Goal: Task Accomplishment & Management: Manage account settings

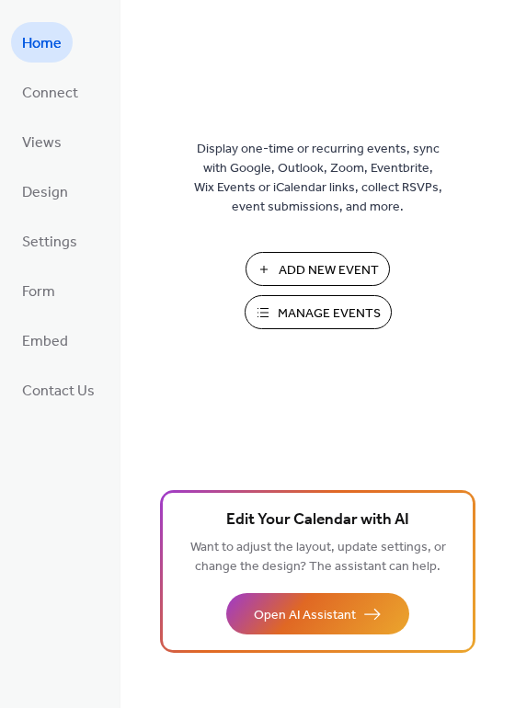
click at [308, 316] on span "Manage Events" at bounding box center [329, 314] width 103 height 19
click at [286, 317] on span "Manage Events" at bounding box center [329, 314] width 103 height 19
click at [332, 316] on span "Manage Events" at bounding box center [329, 314] width 103 height 19
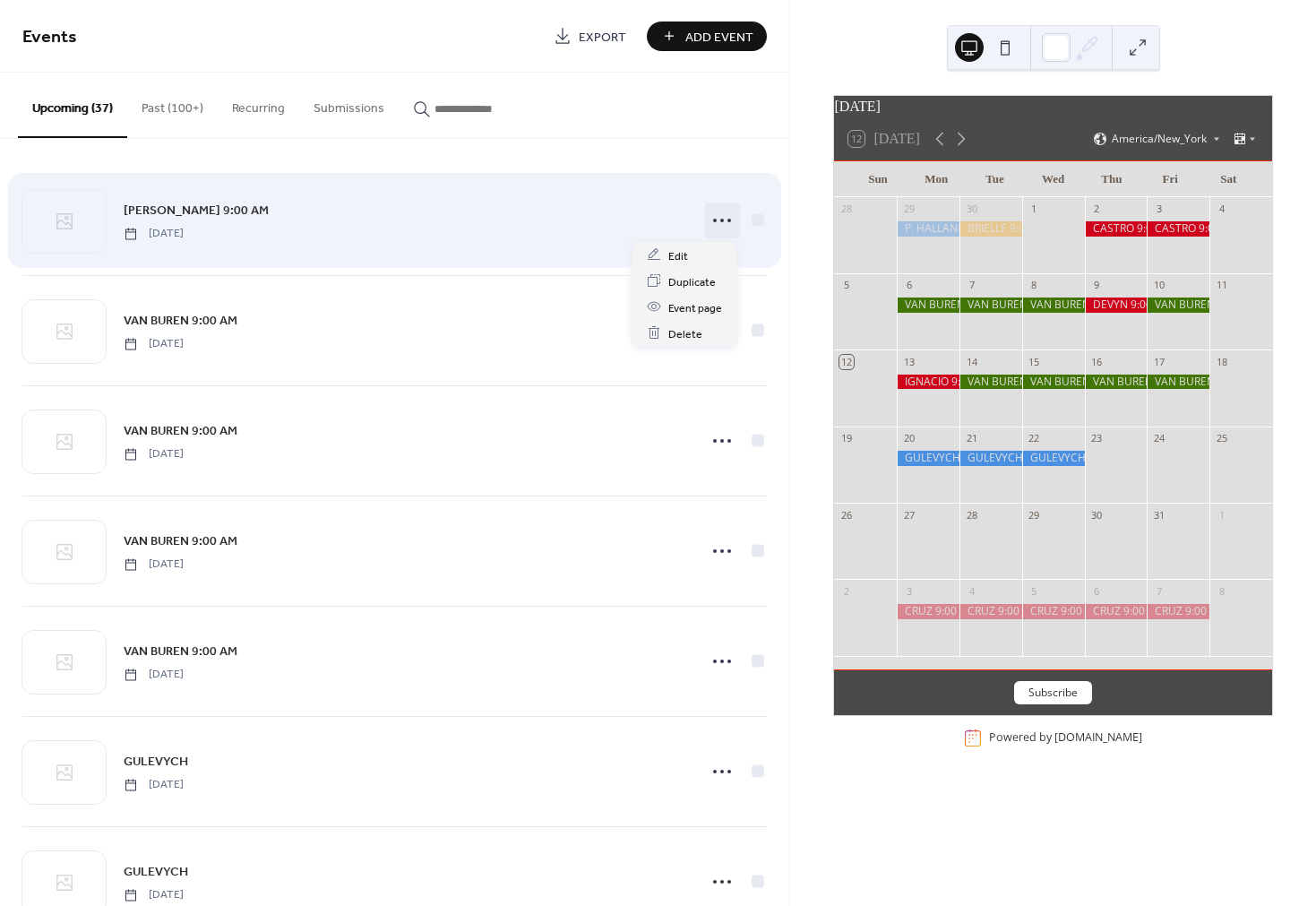
click at [717, 221] on icon at bounding box center [722, 220] width 28 height 28
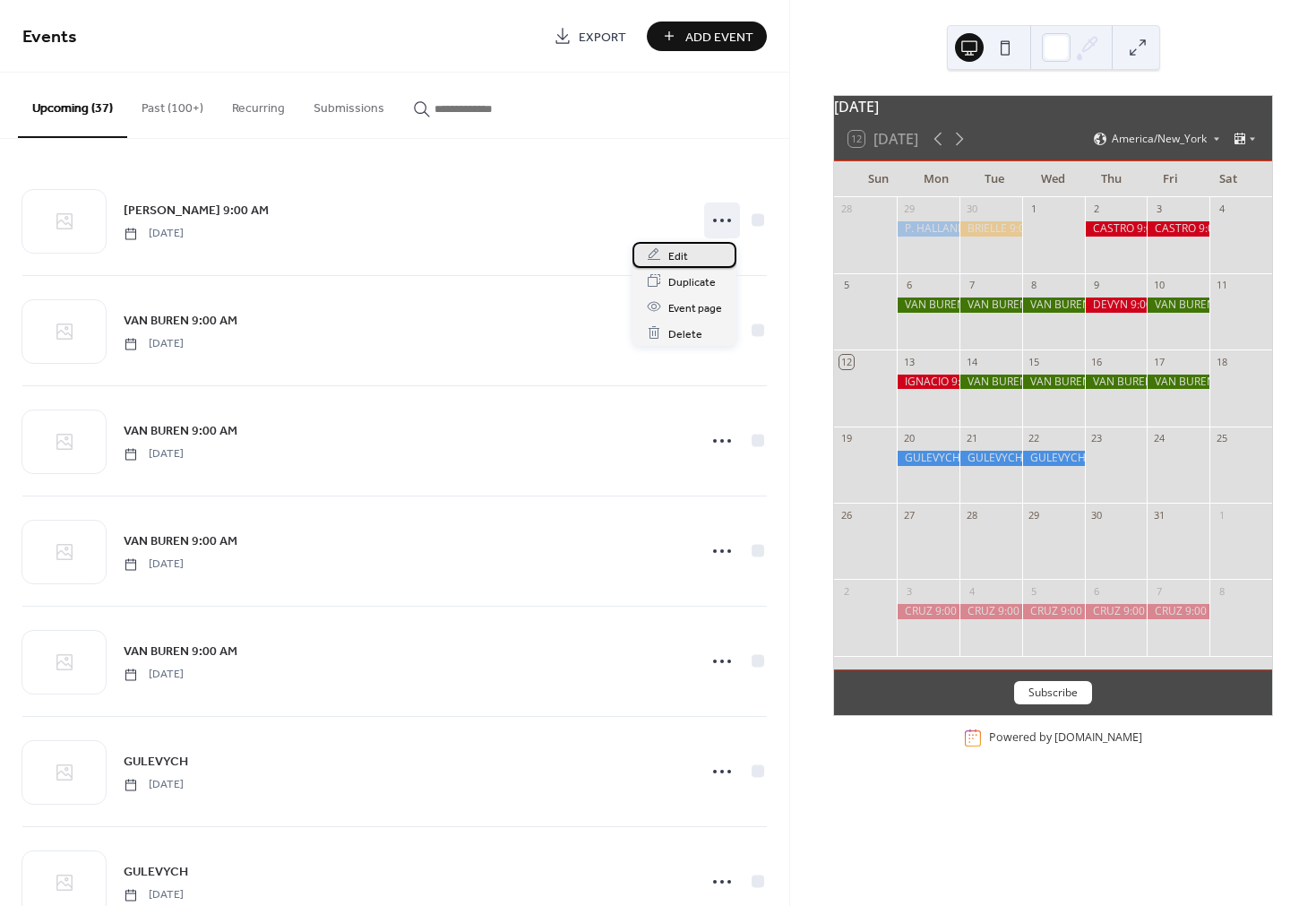
click at [689, 254] on div "Edit" at bounding box center [684, 254] width 104 height 26
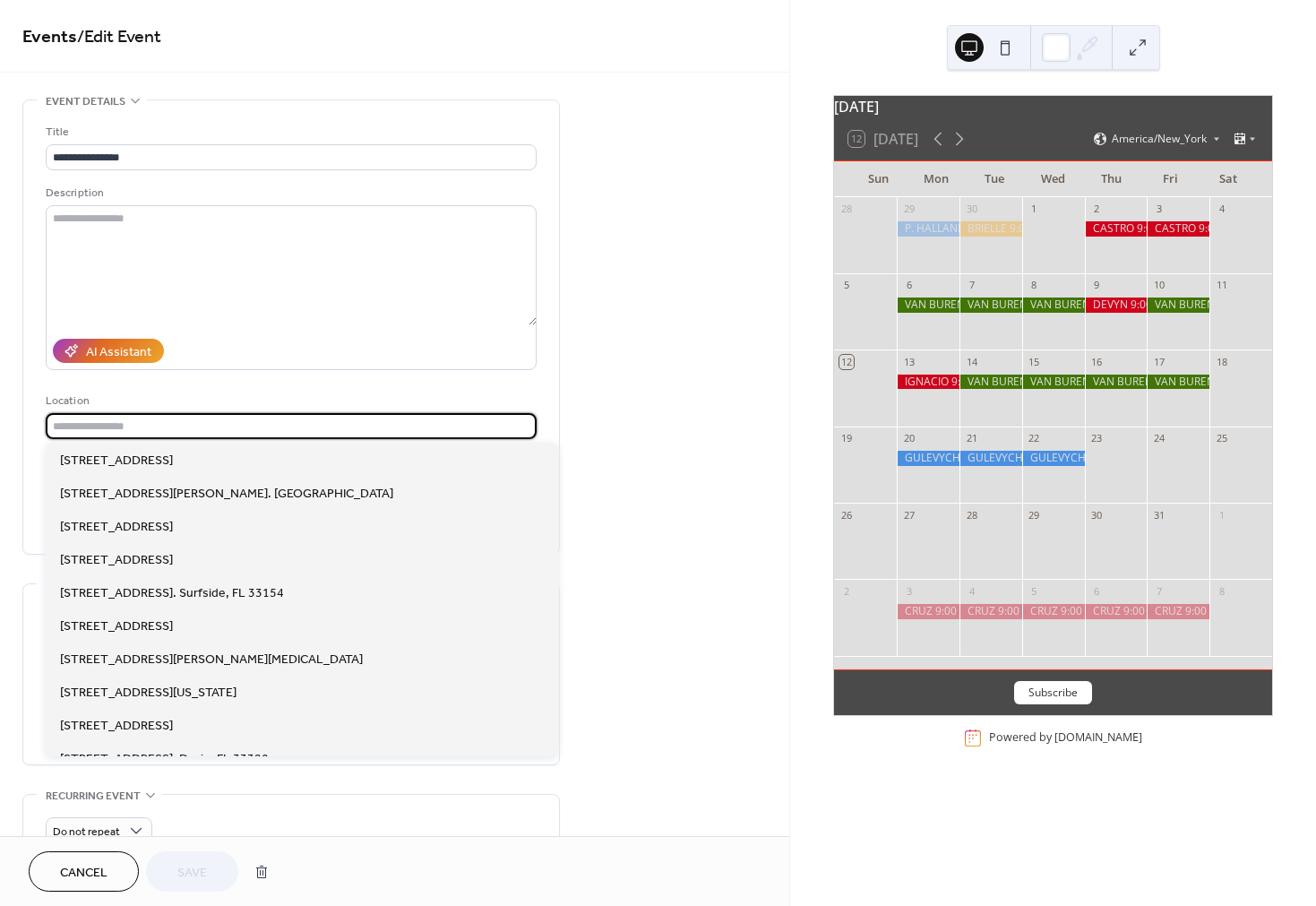
click at [97, 432] on input "text" at bounding box center [291, 426] width 491 height 26
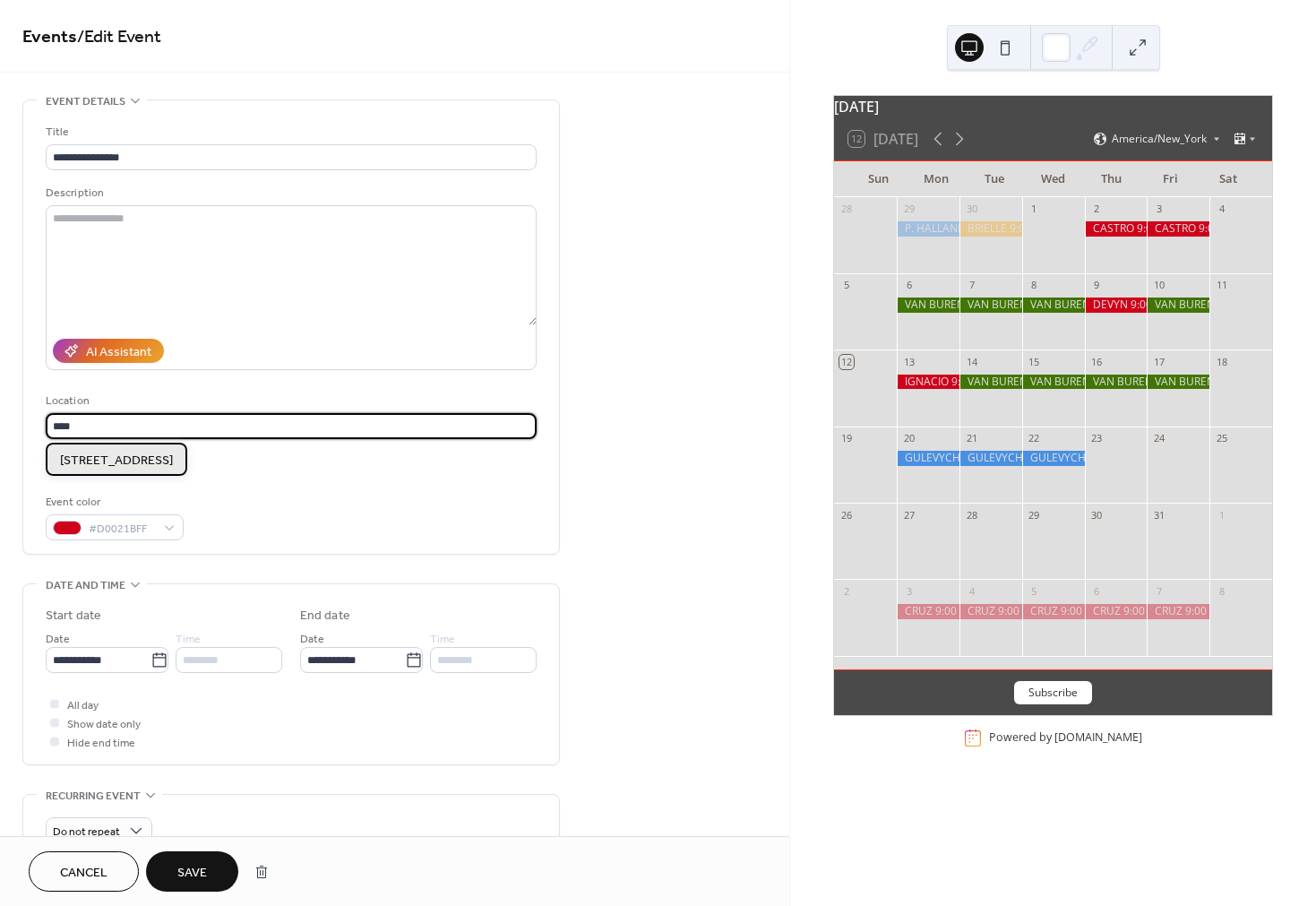
click at [117, 460] on span "[STREET_ADDRESS]" at bounding box center [117, 460] width 113 height 19
click at [117, 423] on input "**********" at bounding box center [291, 426] width 491 height 26
type input "**********"
click at [55, 460] on div at bounding box center [55, 461] width 9 height 9
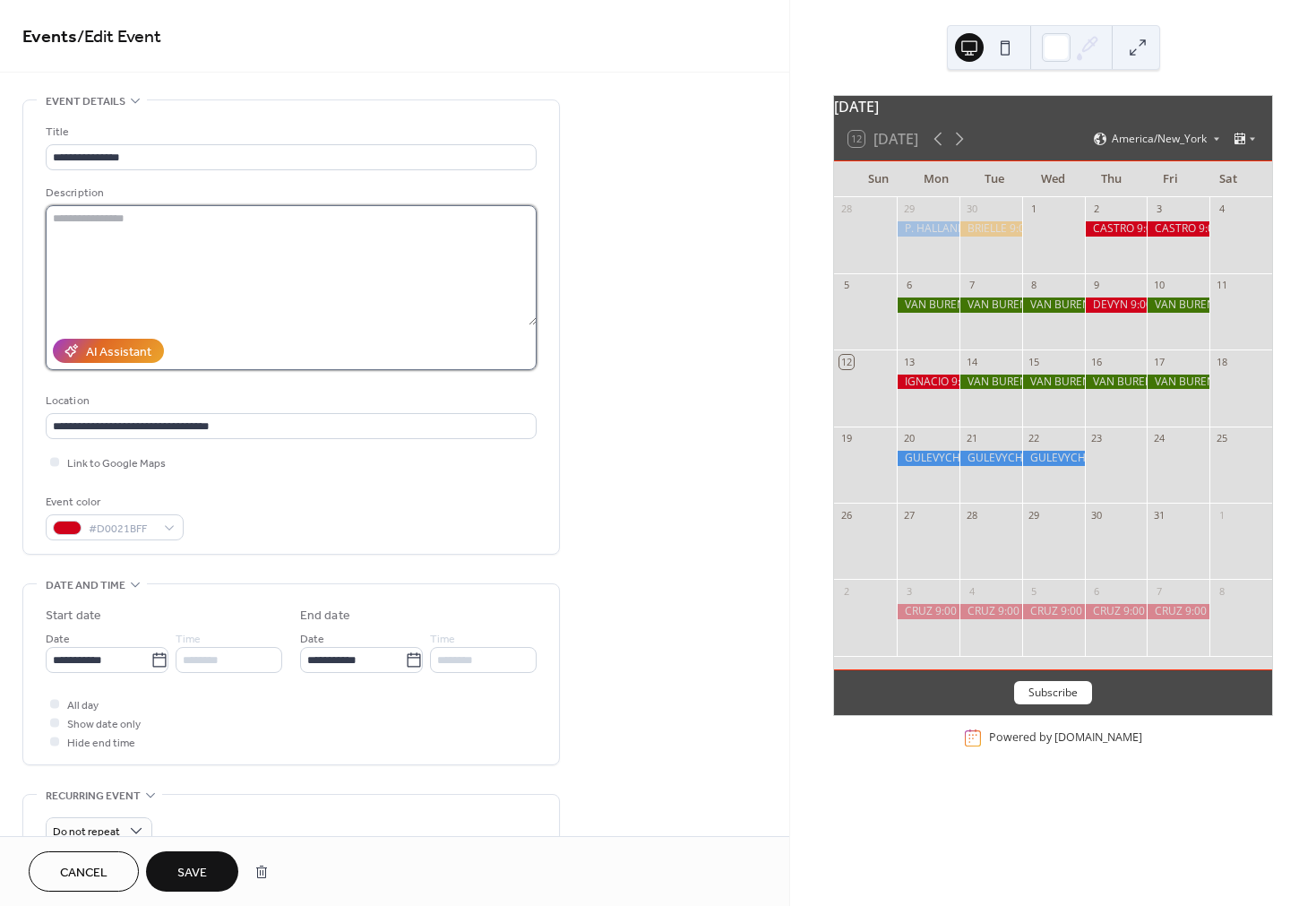
click at [176, 259] on textarea at bounding box center [291, 265] width 491 height 120
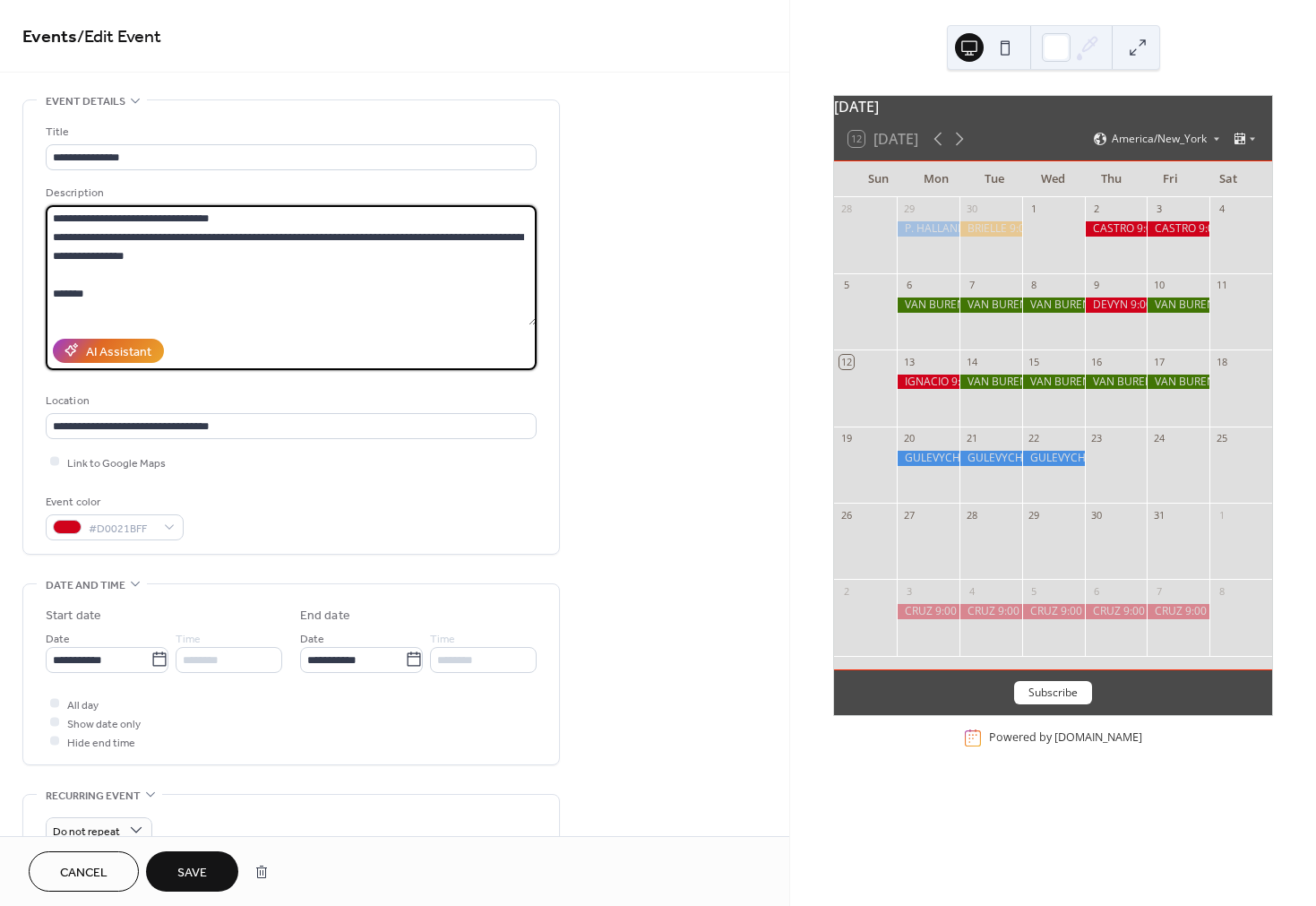
paste textarea "**********"
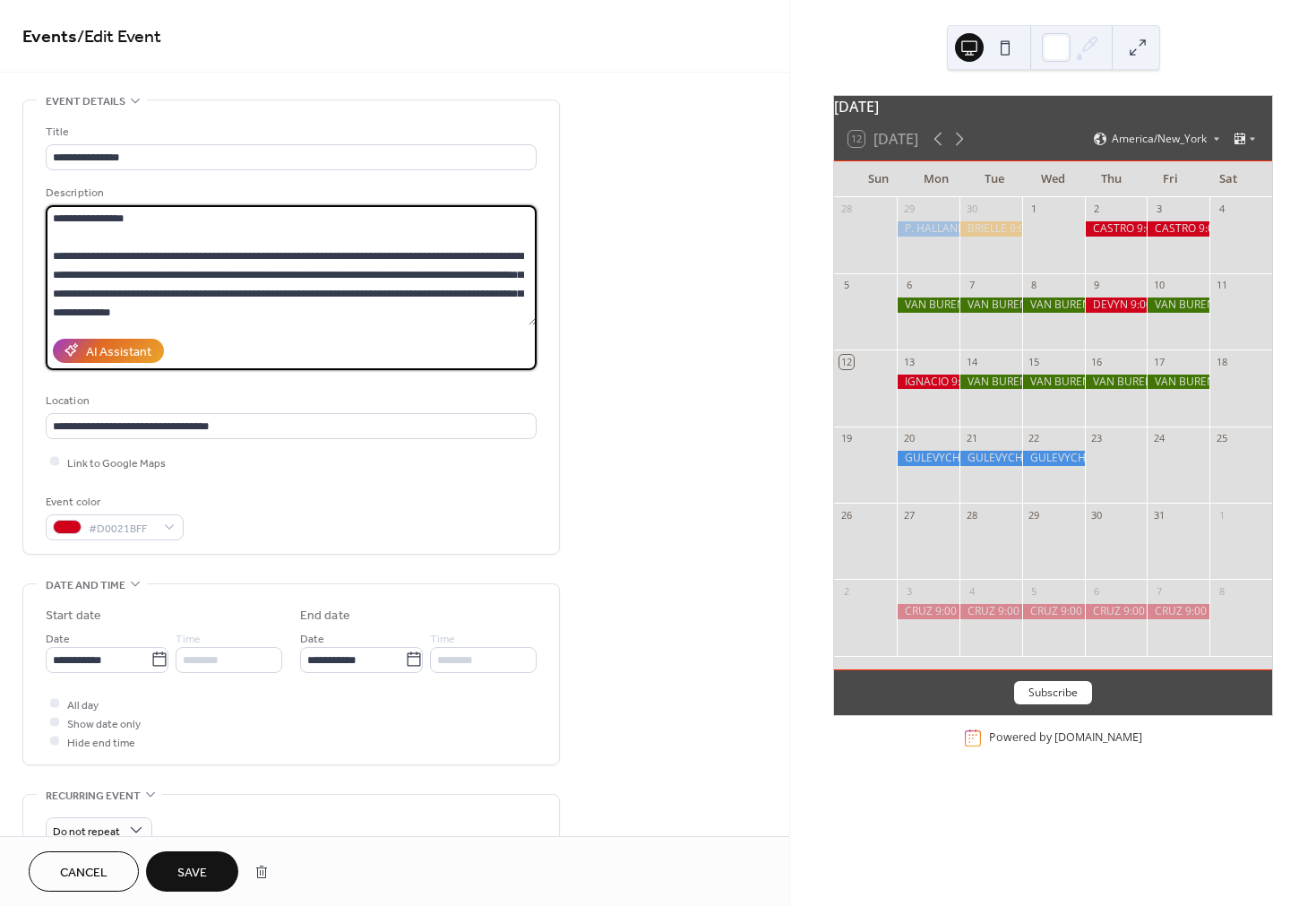
scroll to position [72, 0]
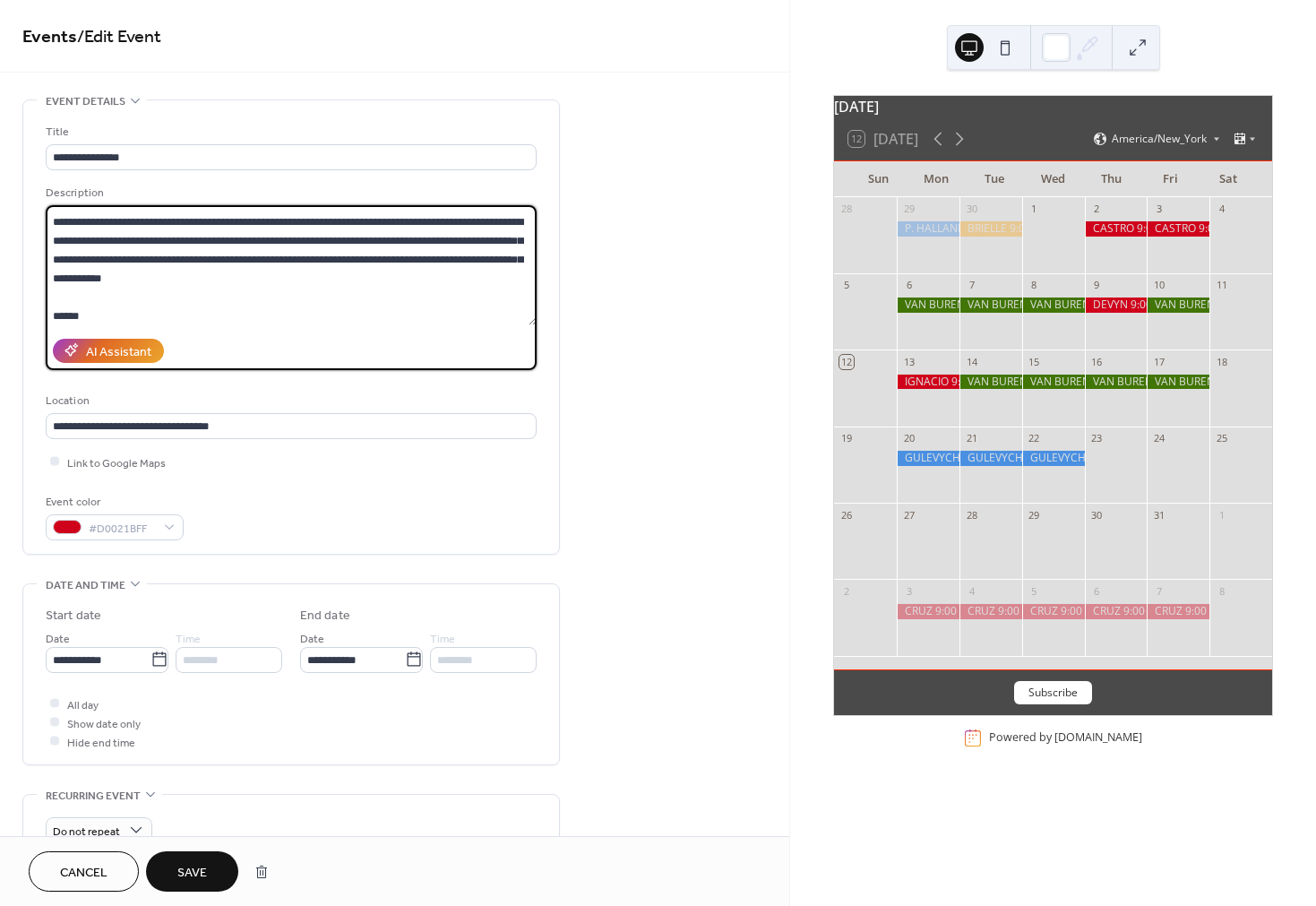
paste textarea "**********"
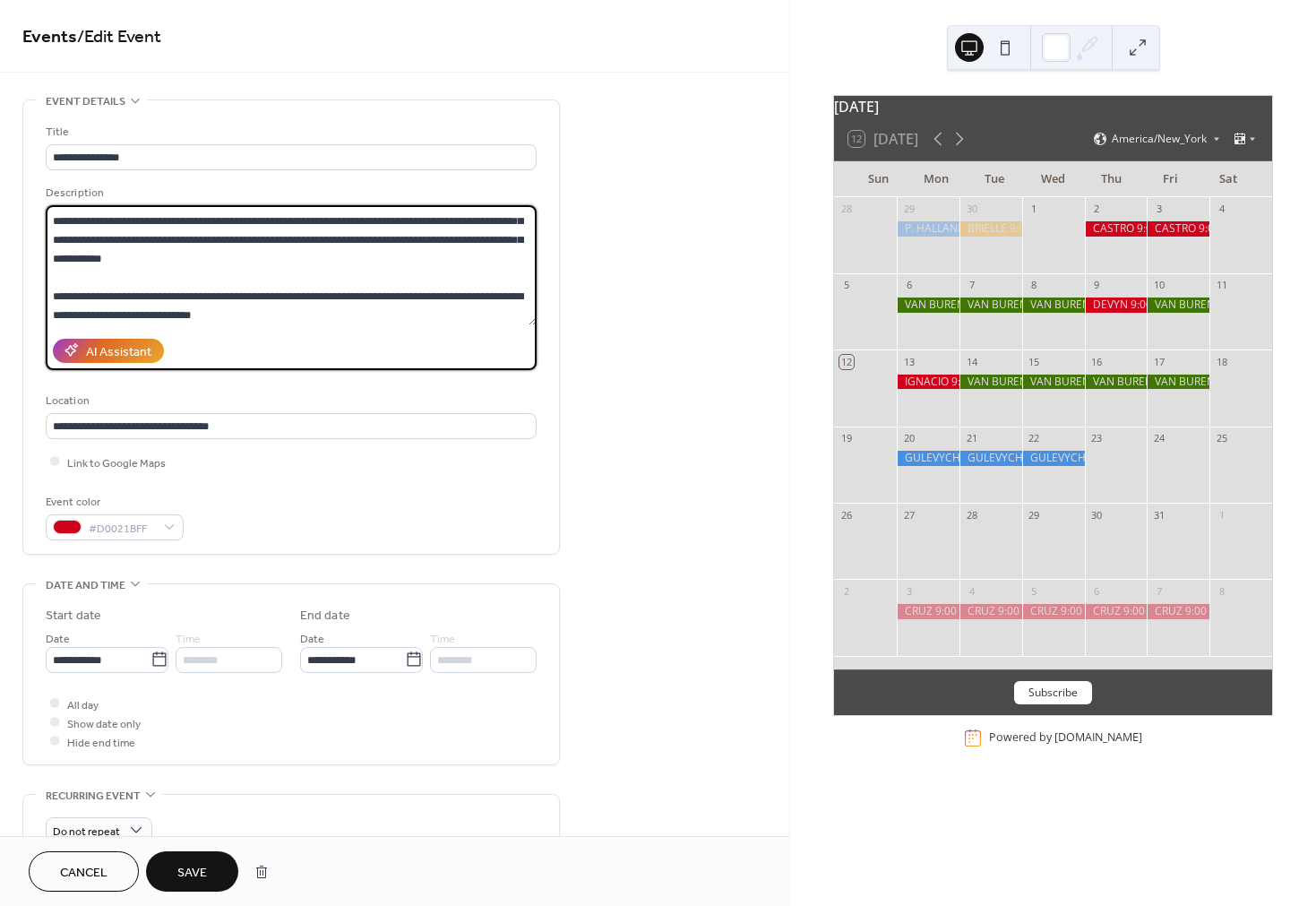
scroll to position [0, 0]
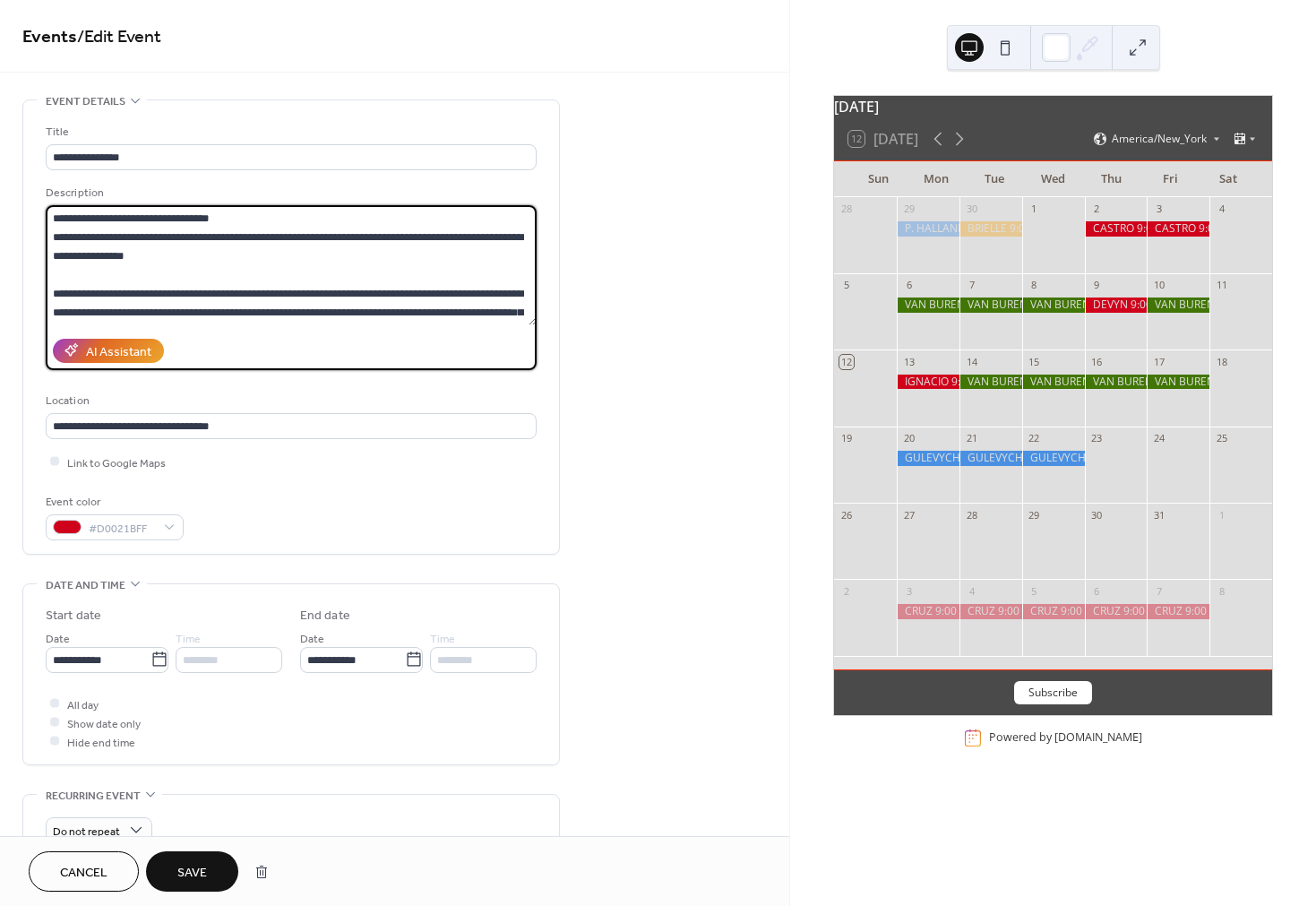
click at [241, 218] on textarea "**********" at bounding box center [291, 265] width 491 height 120
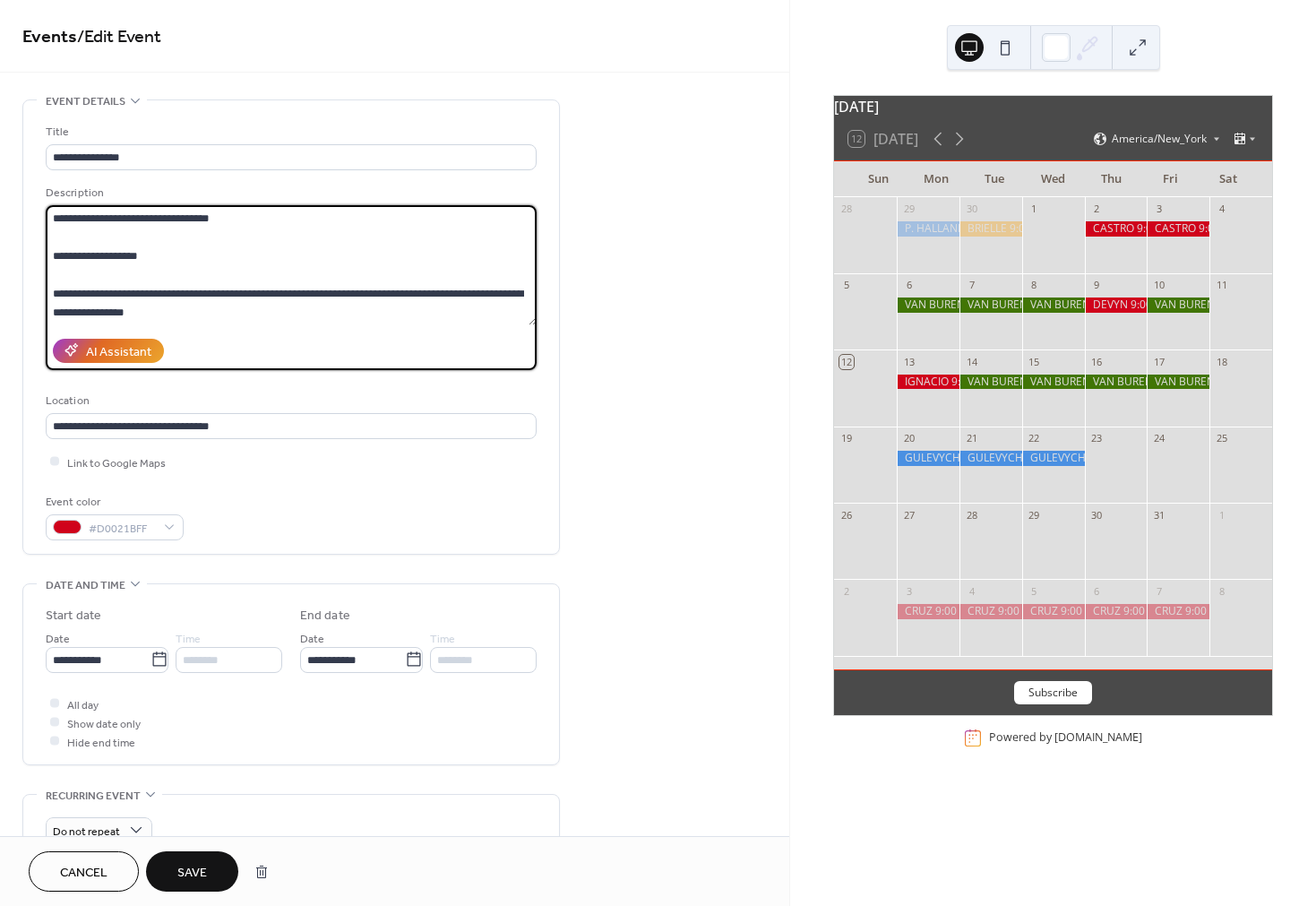
click at [275, 221] on textarea "**********" at bounding box center [291, 265] width 491 height 120
type textarea "**********"
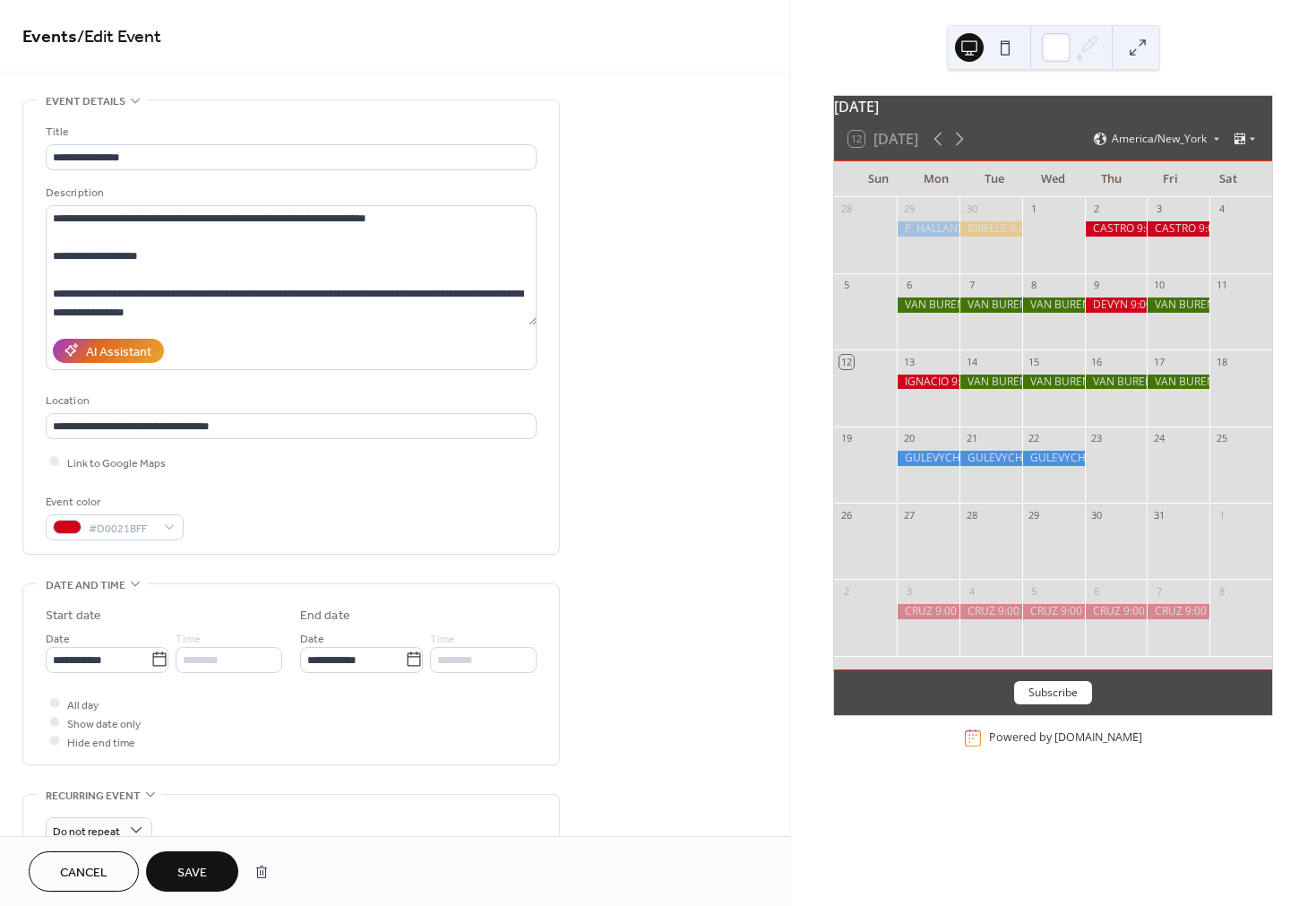
click at [199, 872] on span "Save" at bounding box center [192, 873] width 29 height 19
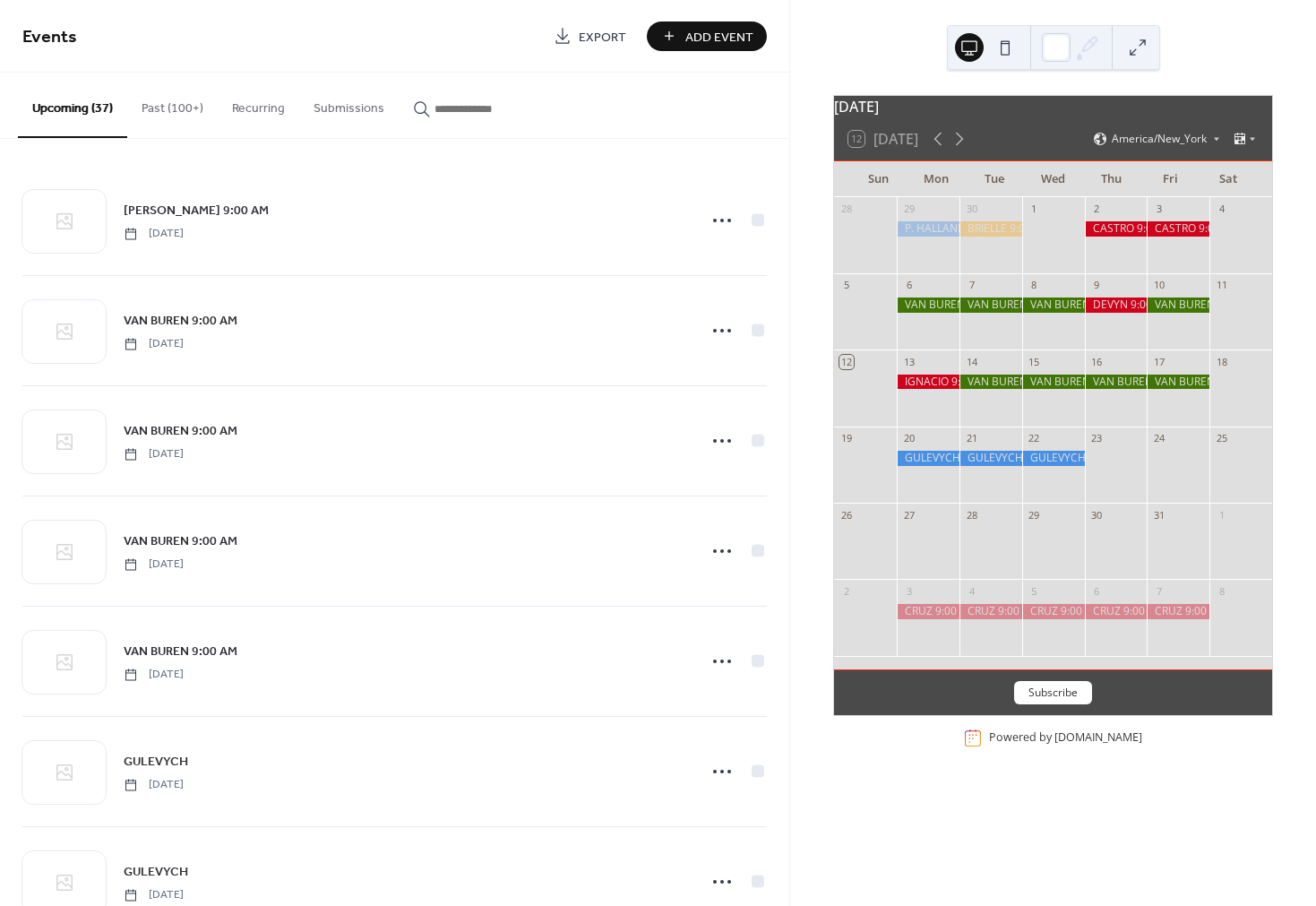
click at [933, 389] on div at bounding box center [928, 383] width 62 height 16
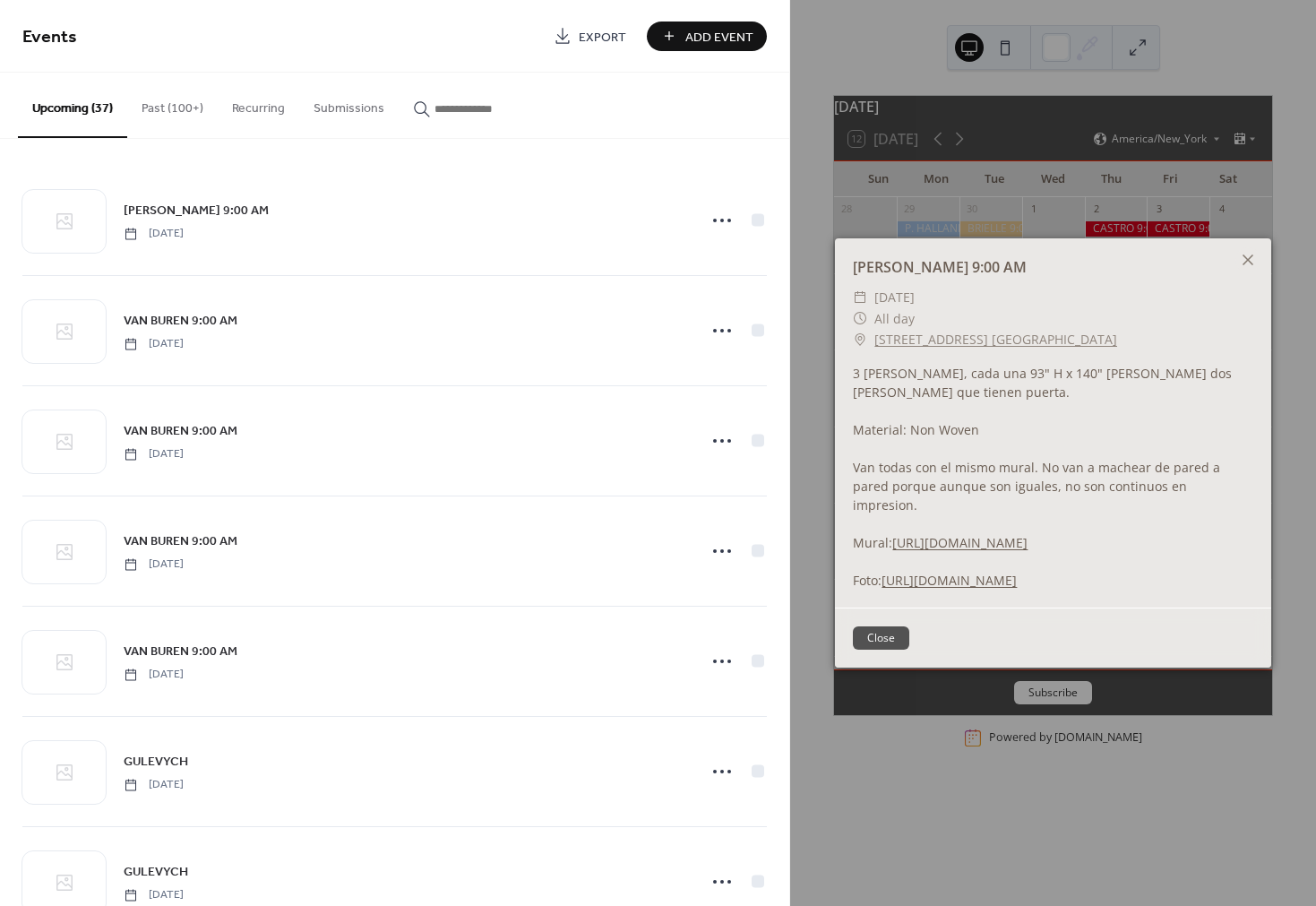
click at [954, 329] on link "[STREET_ADDRESS] [GEOGRAPHIC_DATA]" at bounding box center [996, 340] width 243 height 21
click at [1241, 249] on icon at bounding box center [1248, 260] width 21 height 21
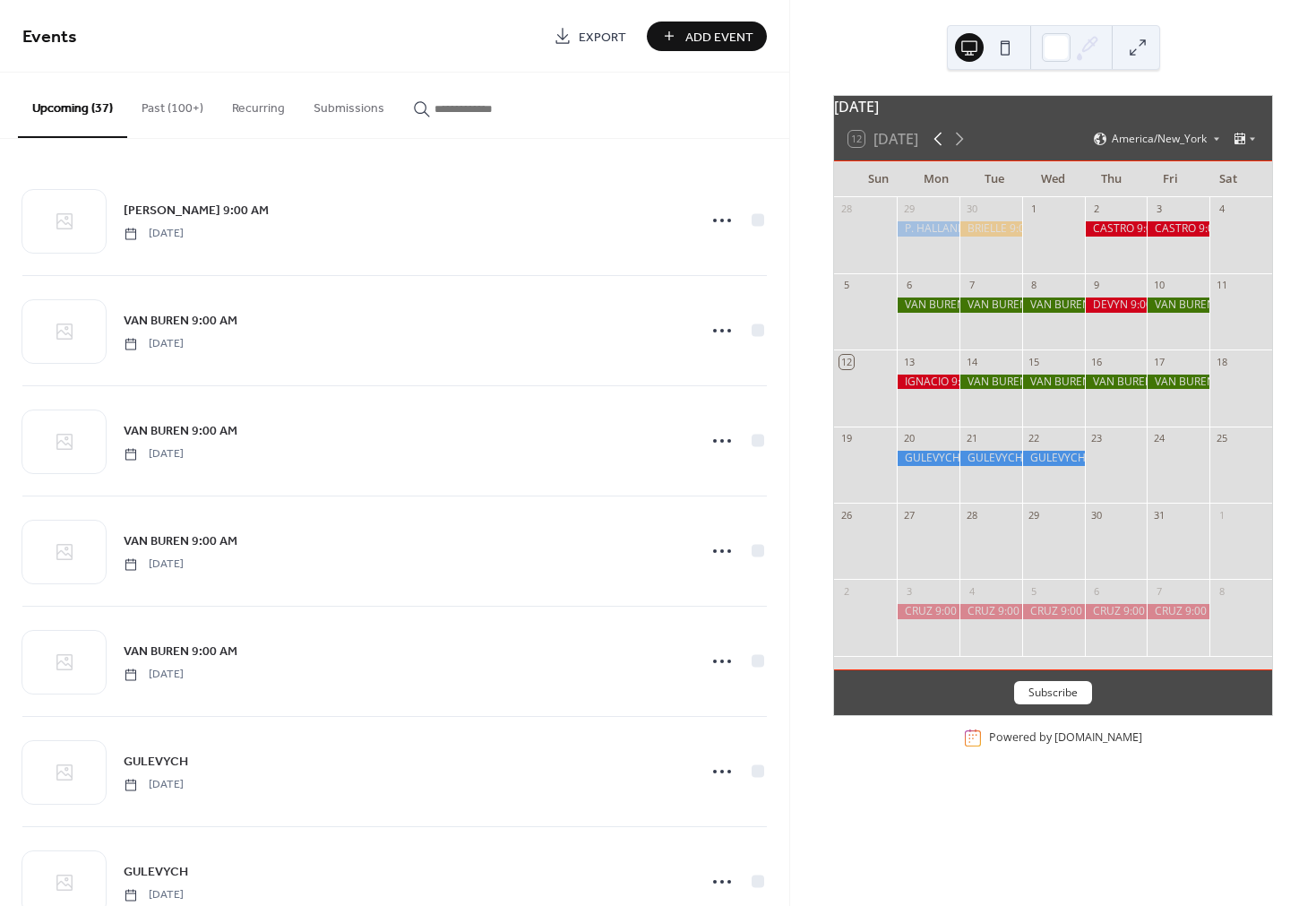
click at [937, 146] on icon at bounding box center [939, 139] width 8 height 14
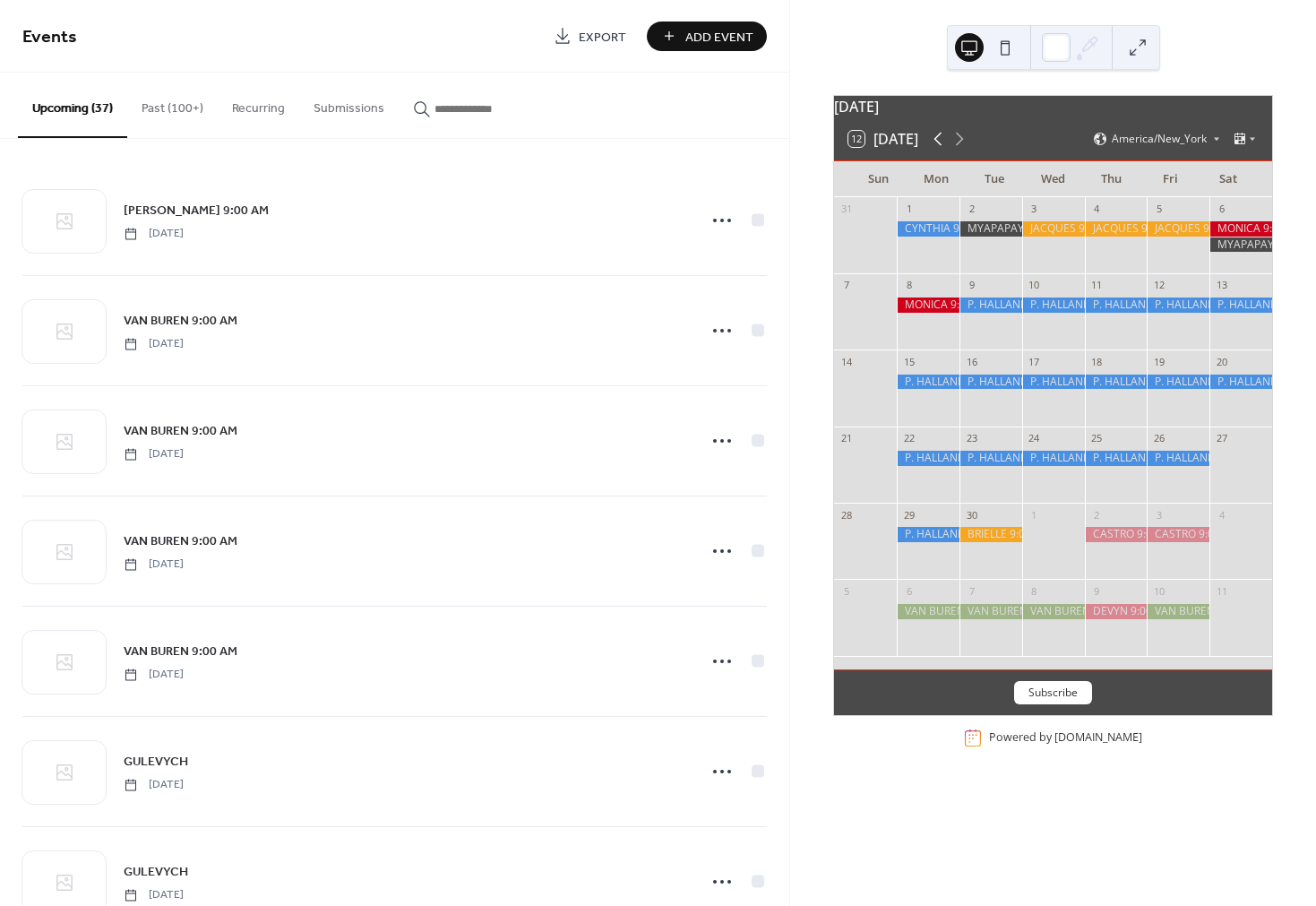
click at [937, 146] on icon at bounding box center [939, 139] width 8 height 14
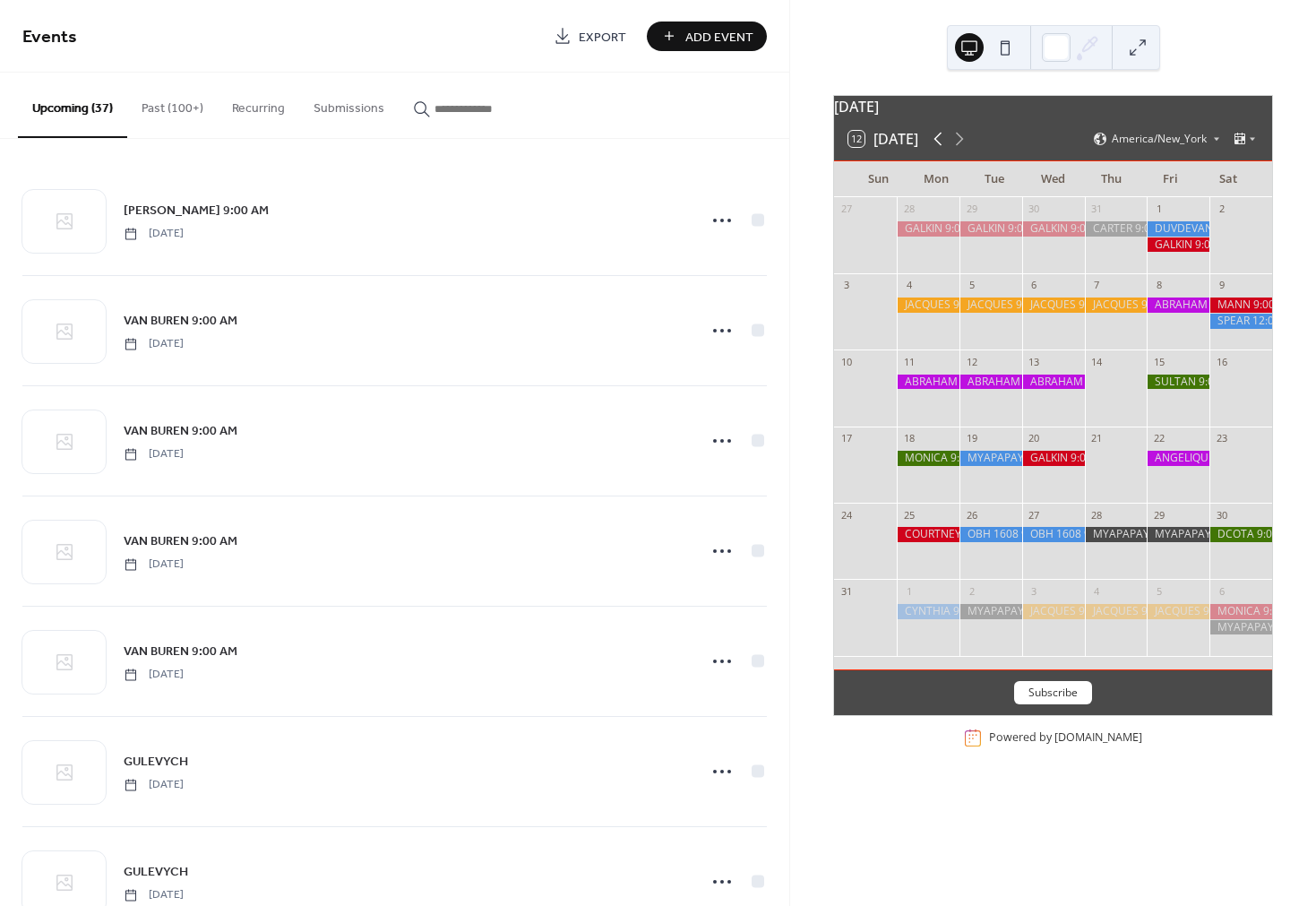
click at [937, 146] on icon at bounding box center [939, 139] width 8 height 14
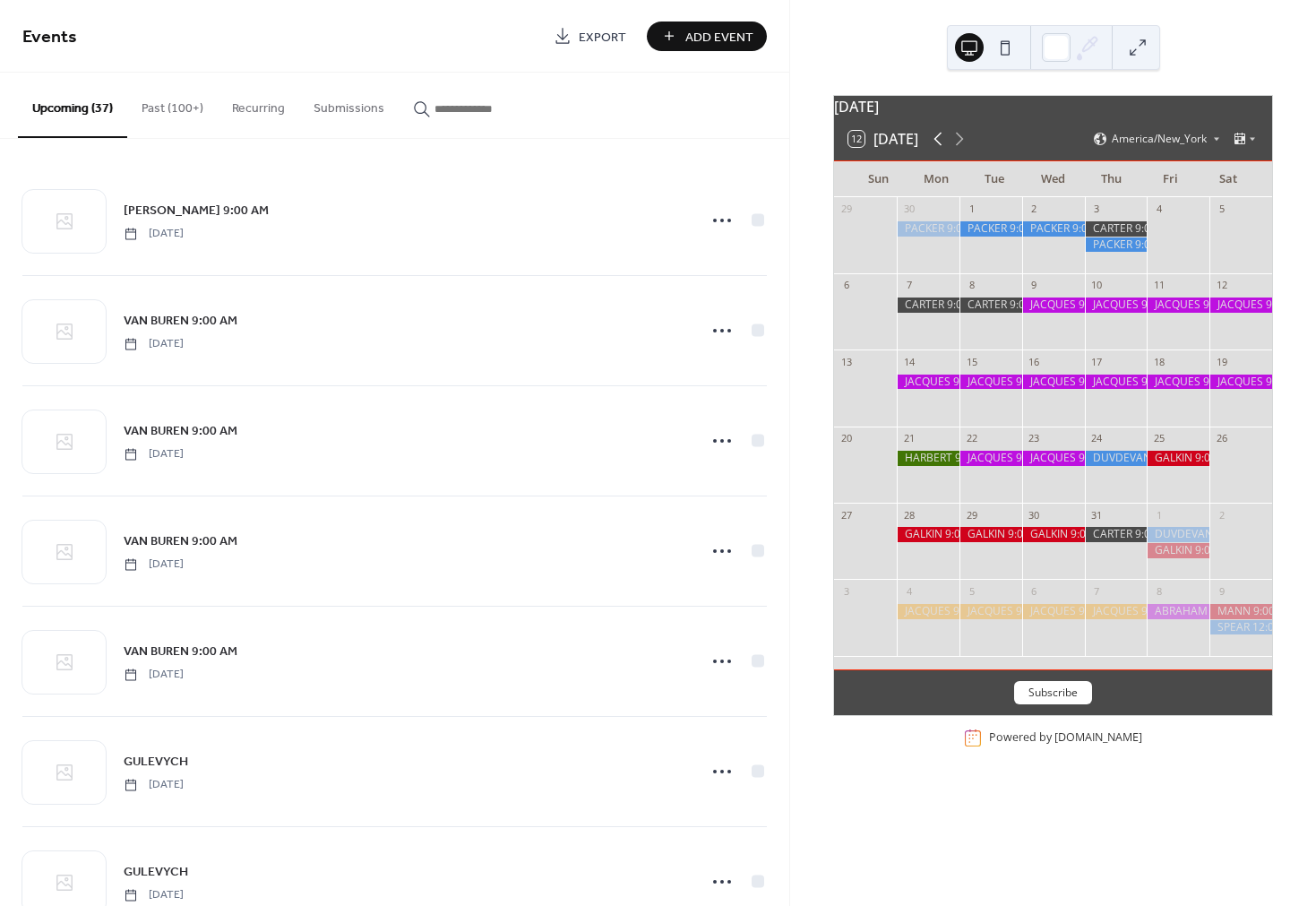
click at [937, 146] on icon at bounding box center [939, 139] width 8 height 14
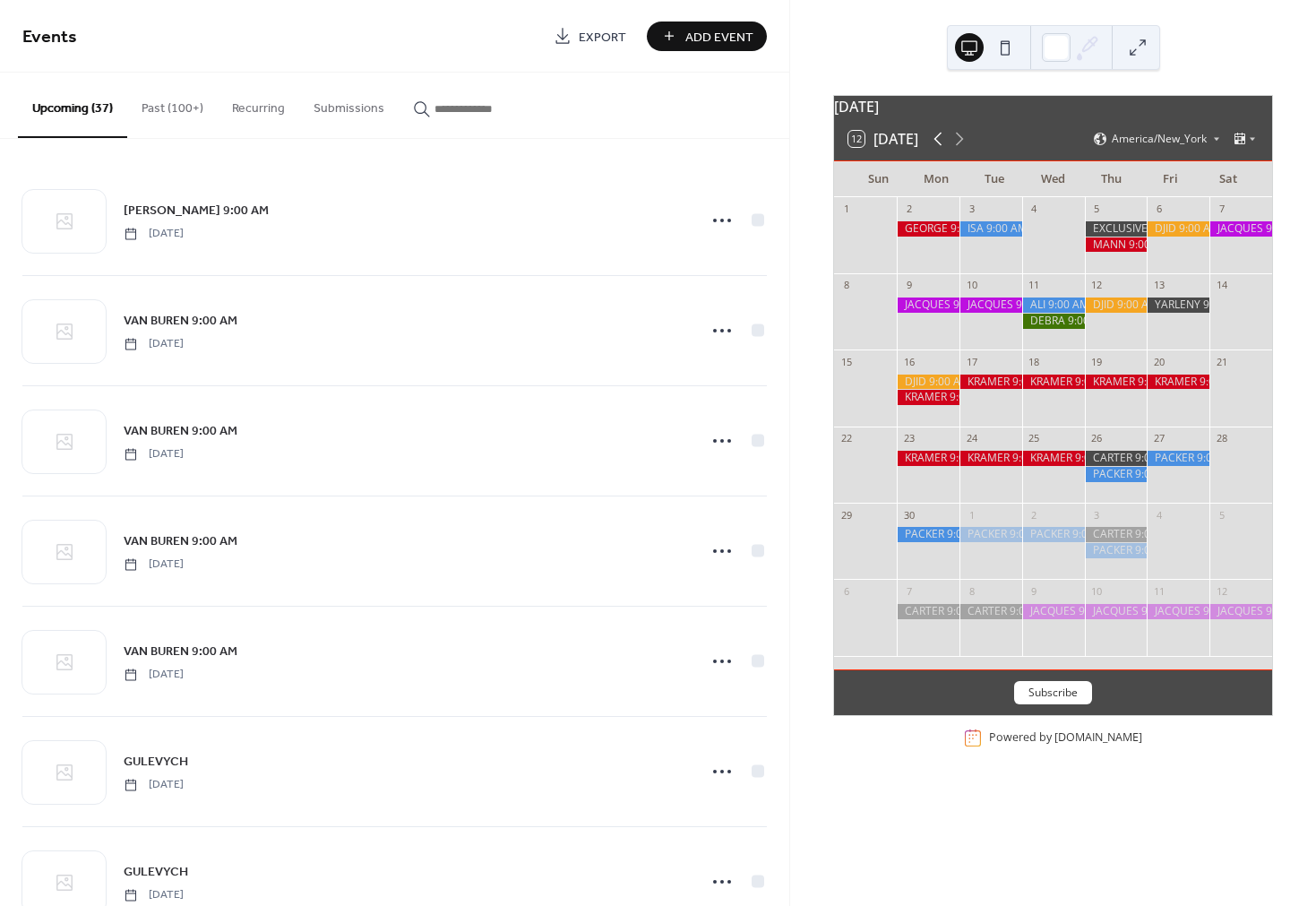
click at [937, 146] on icon at bounding box center [939, 139] width 8 height 14
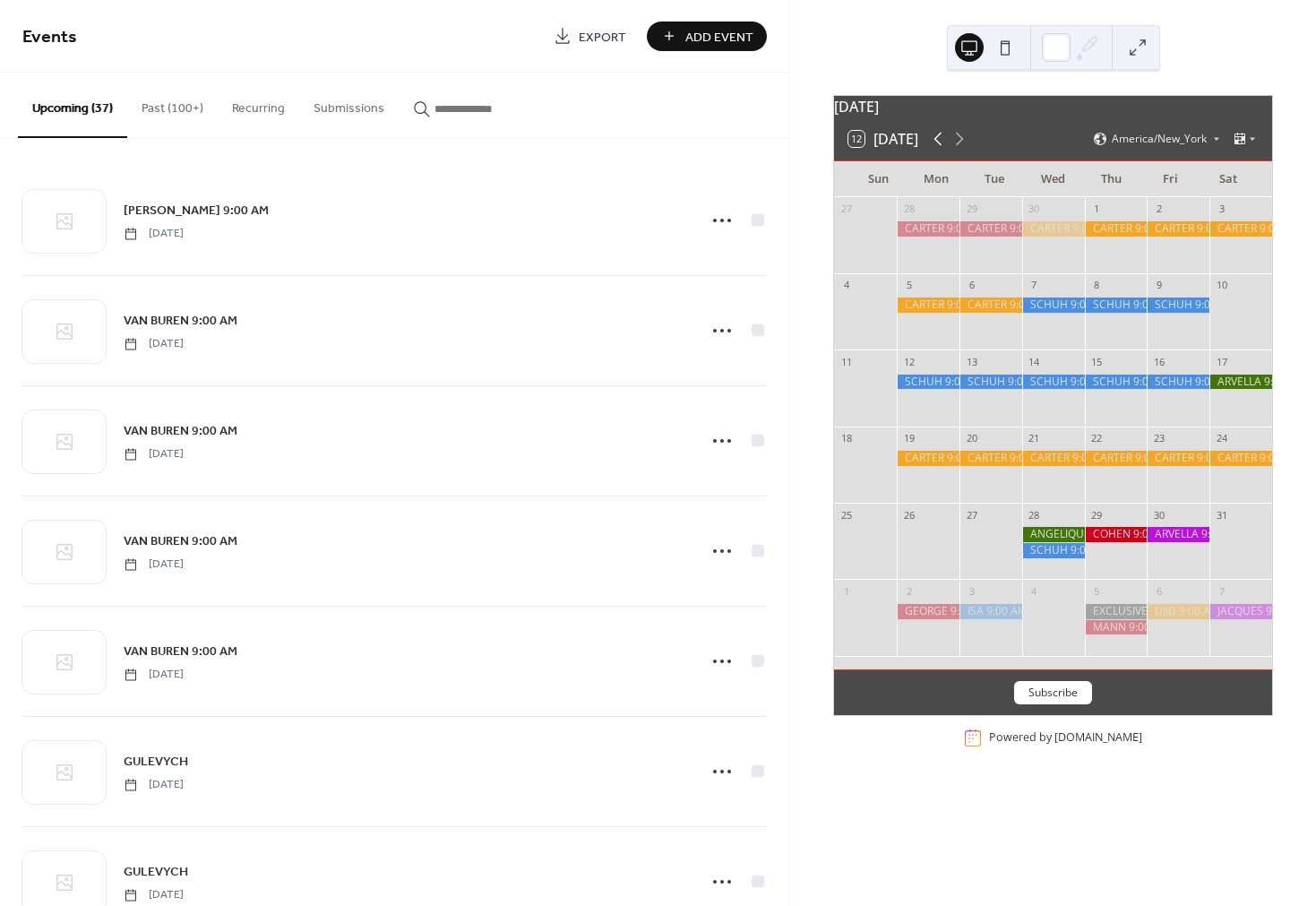
click at [937, 146] on icon at bounding box center [939, 139] width 8 height 14
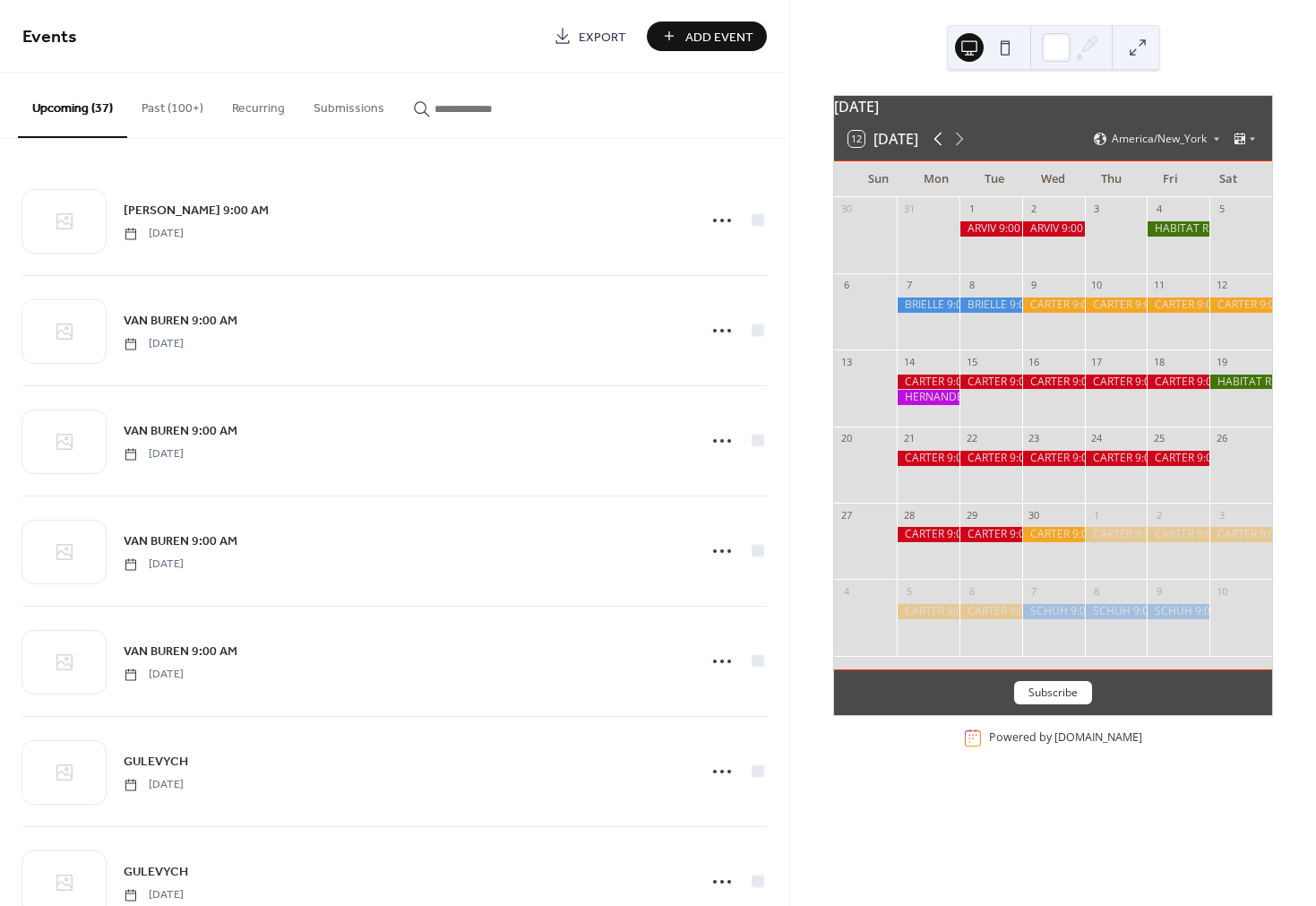
click at [937, 146] on icon at bounding box center [939, 139] width 8 height 14
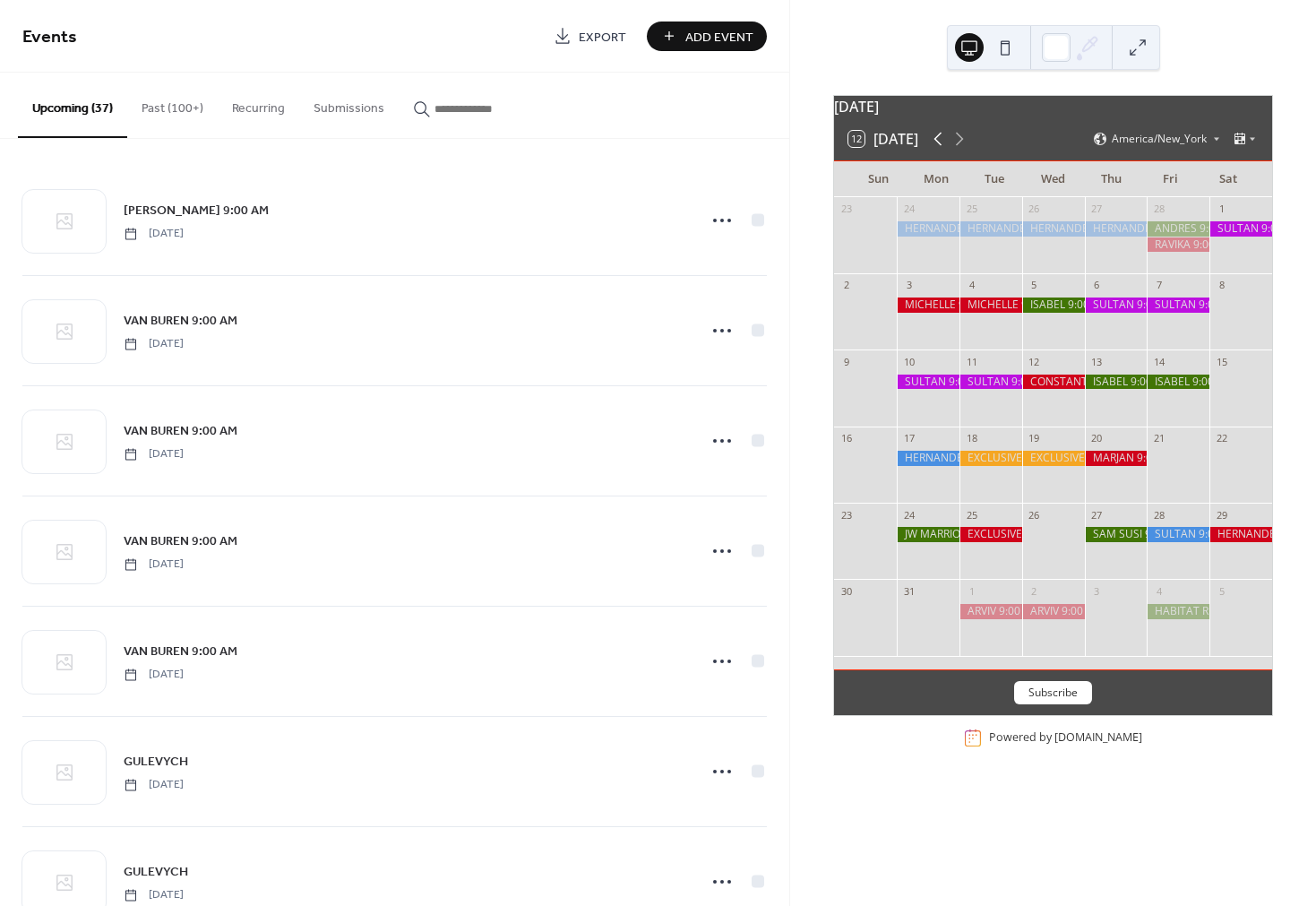
click at [937, 146] on icon at bounding box center [939, 139] width 8 height 14
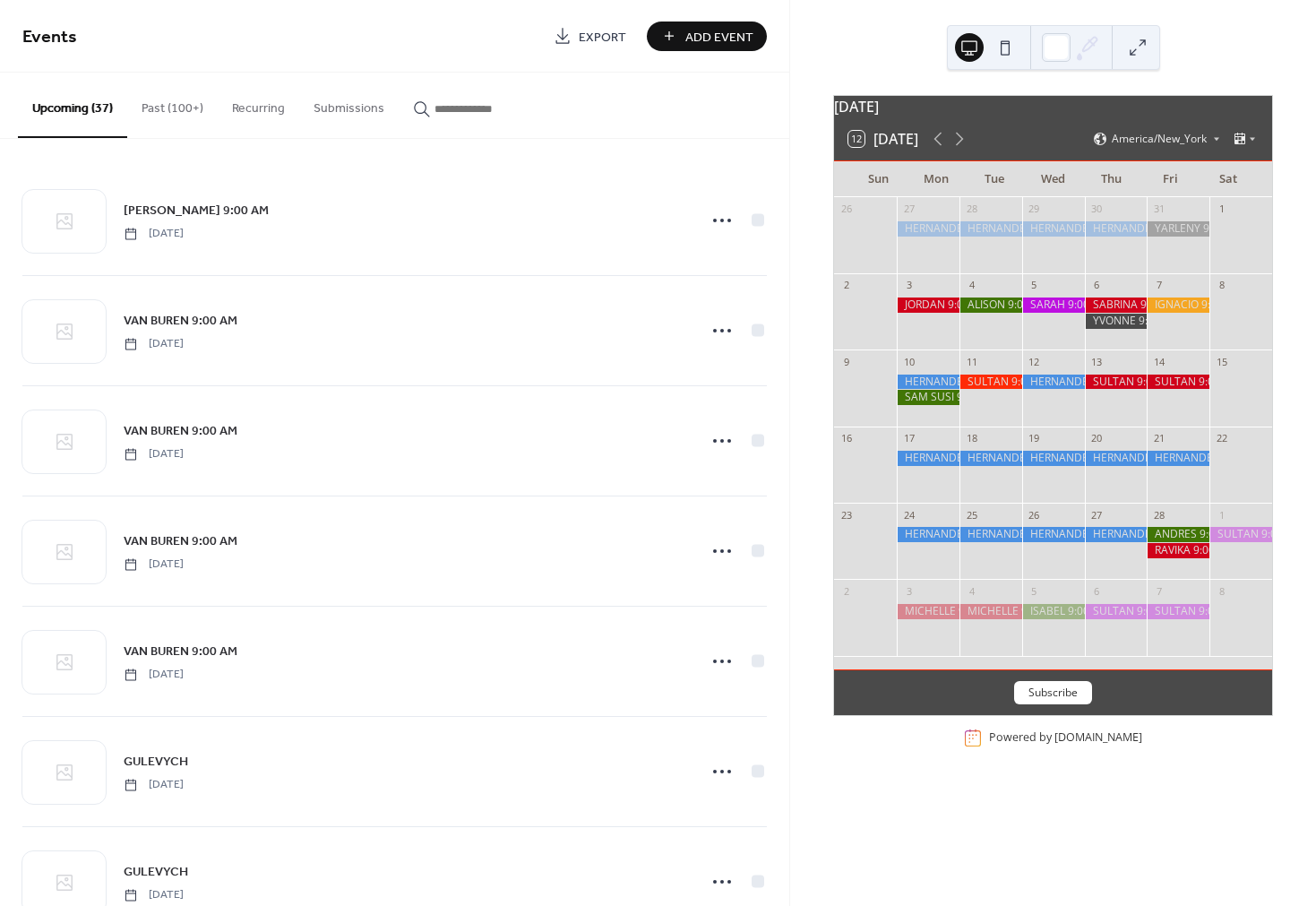
click at [1176, 311] on div at bounding box center [1179, 305] width 62 height 16
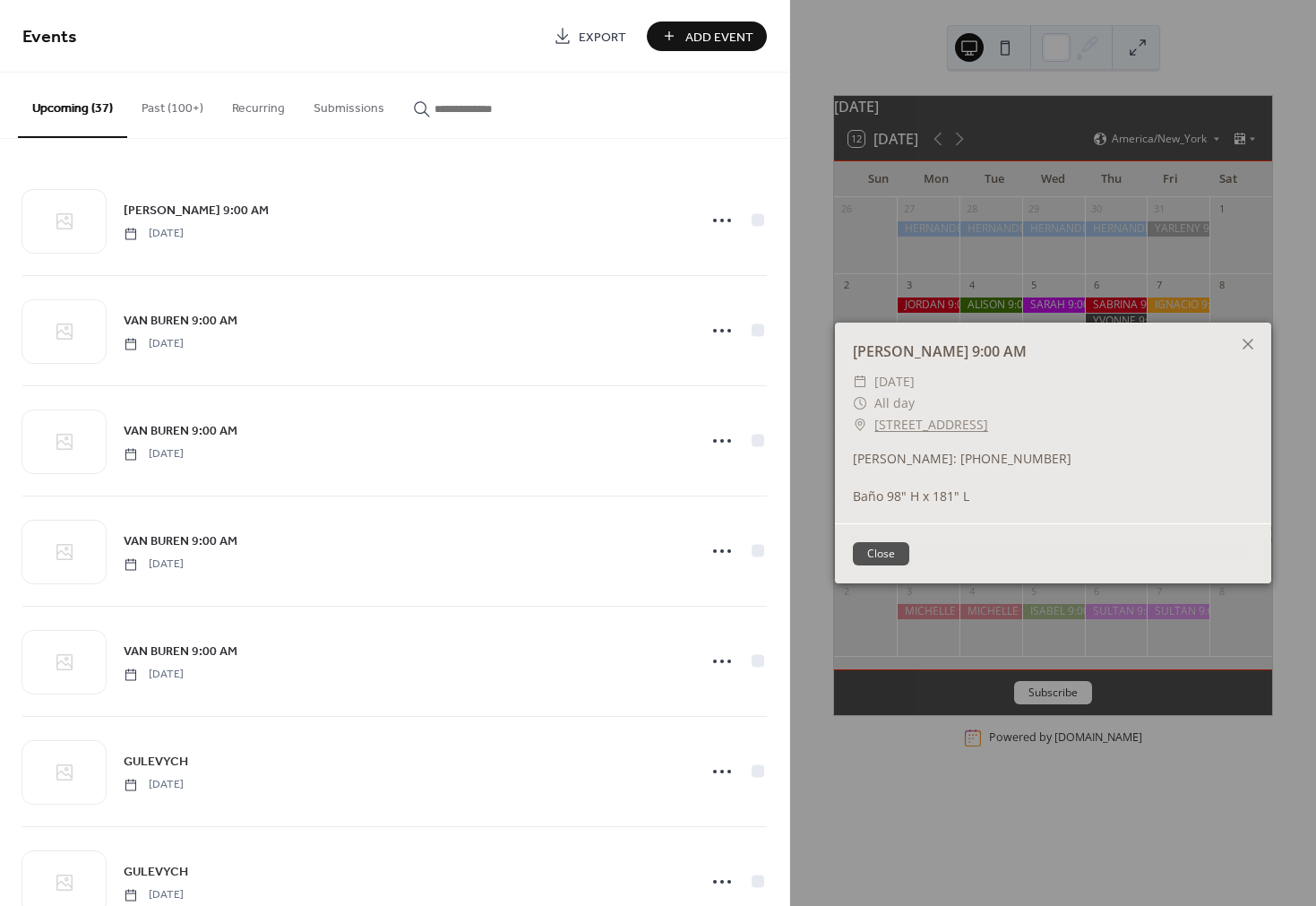
drag, startPoint x: 1107, startPoint y: 426, endPoint x: 875, endPoint y: 423, distance: 232.0
click at [875, 423] on div "​ [STREET_ADDRESS]" at bounding box center [1053, 425] width 400 height 21
copy link "[STREET_ADDRESS]"
click at [1246, 347] on icon at bounding box center [1248, 344] width 11 height 11
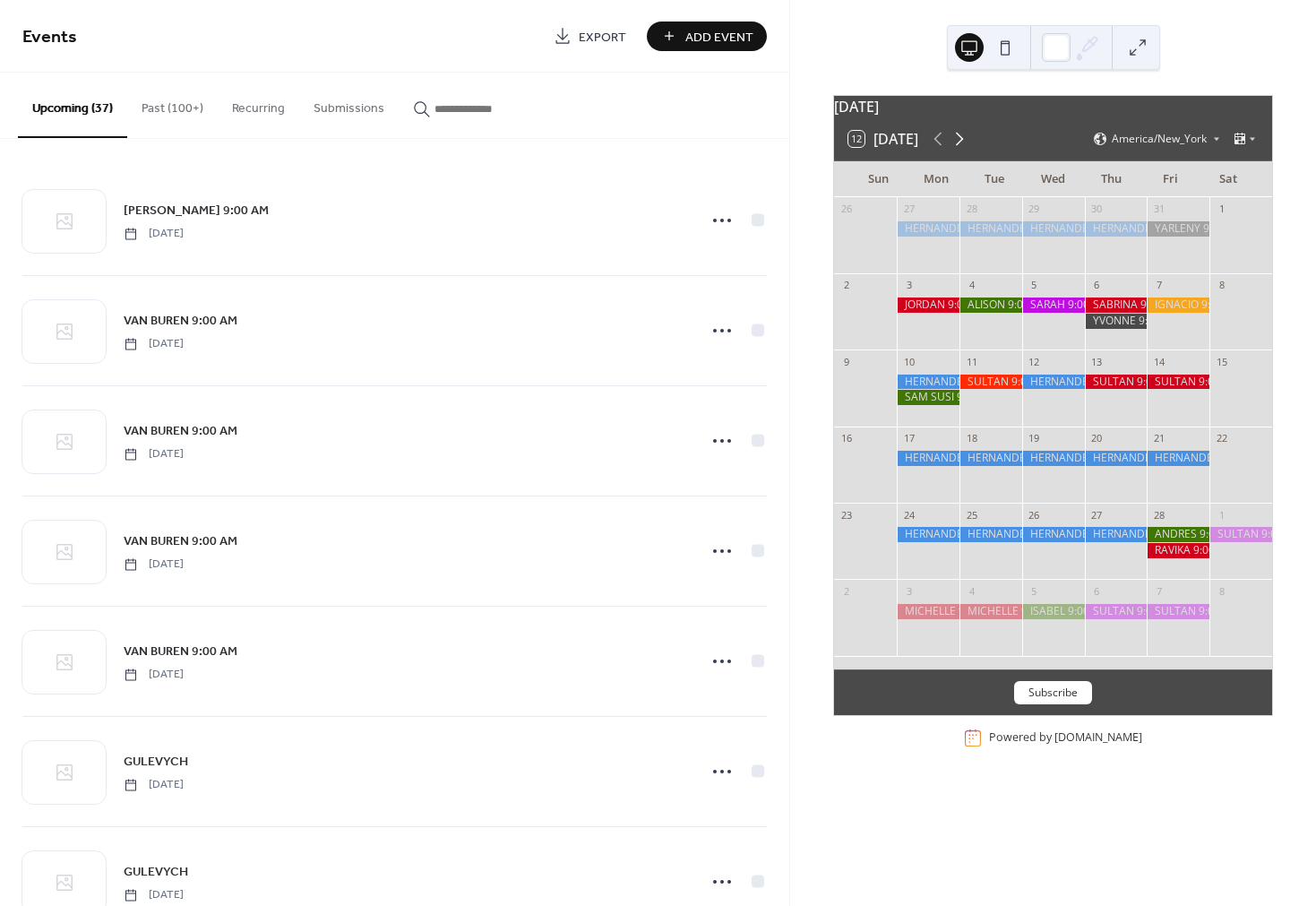
click at [964, 146] on icon at bounding box center [960, 139] width 8 height 14
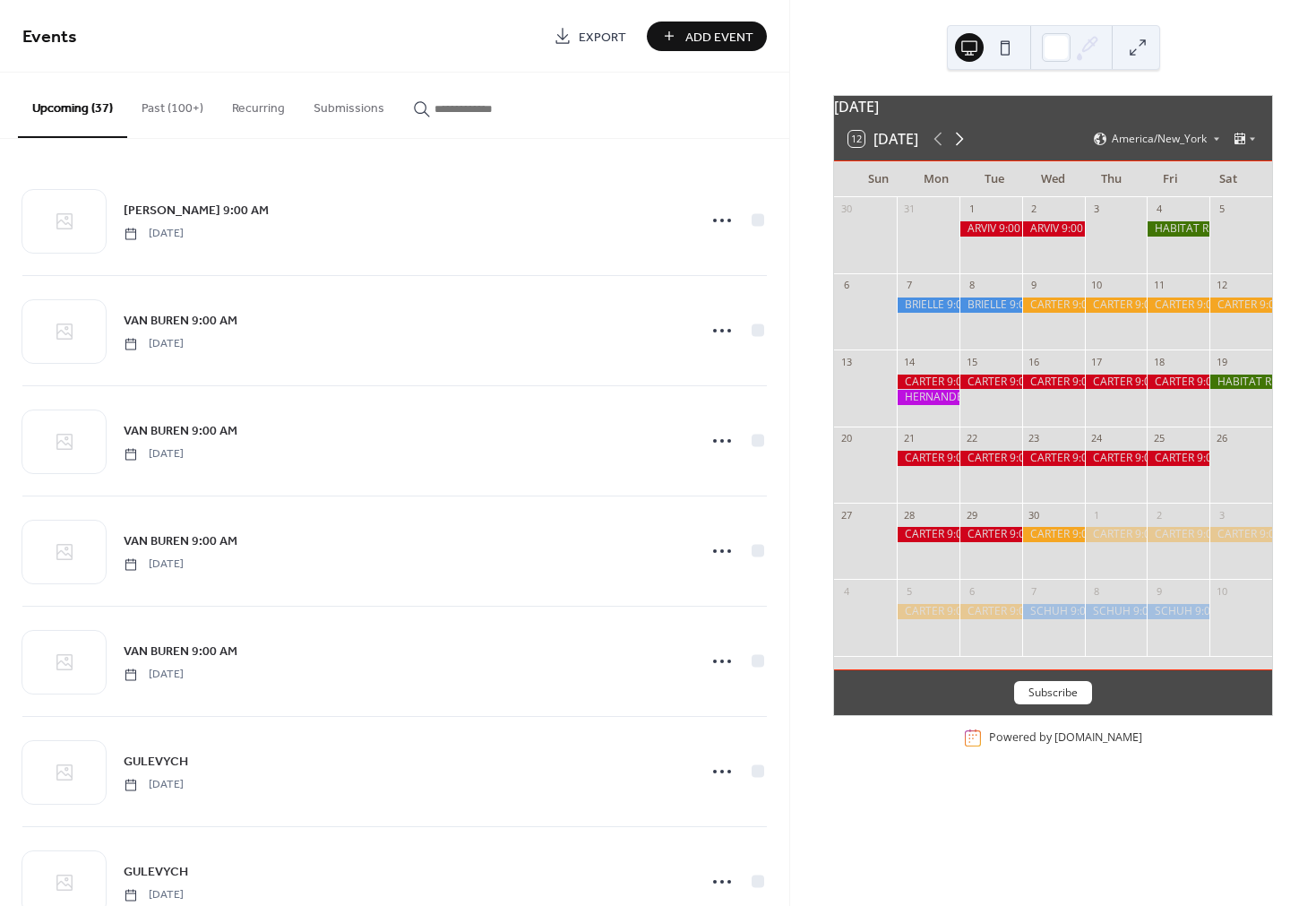
click at [964, 146] on icon at bounding box center [960, 139] width 8 height 14
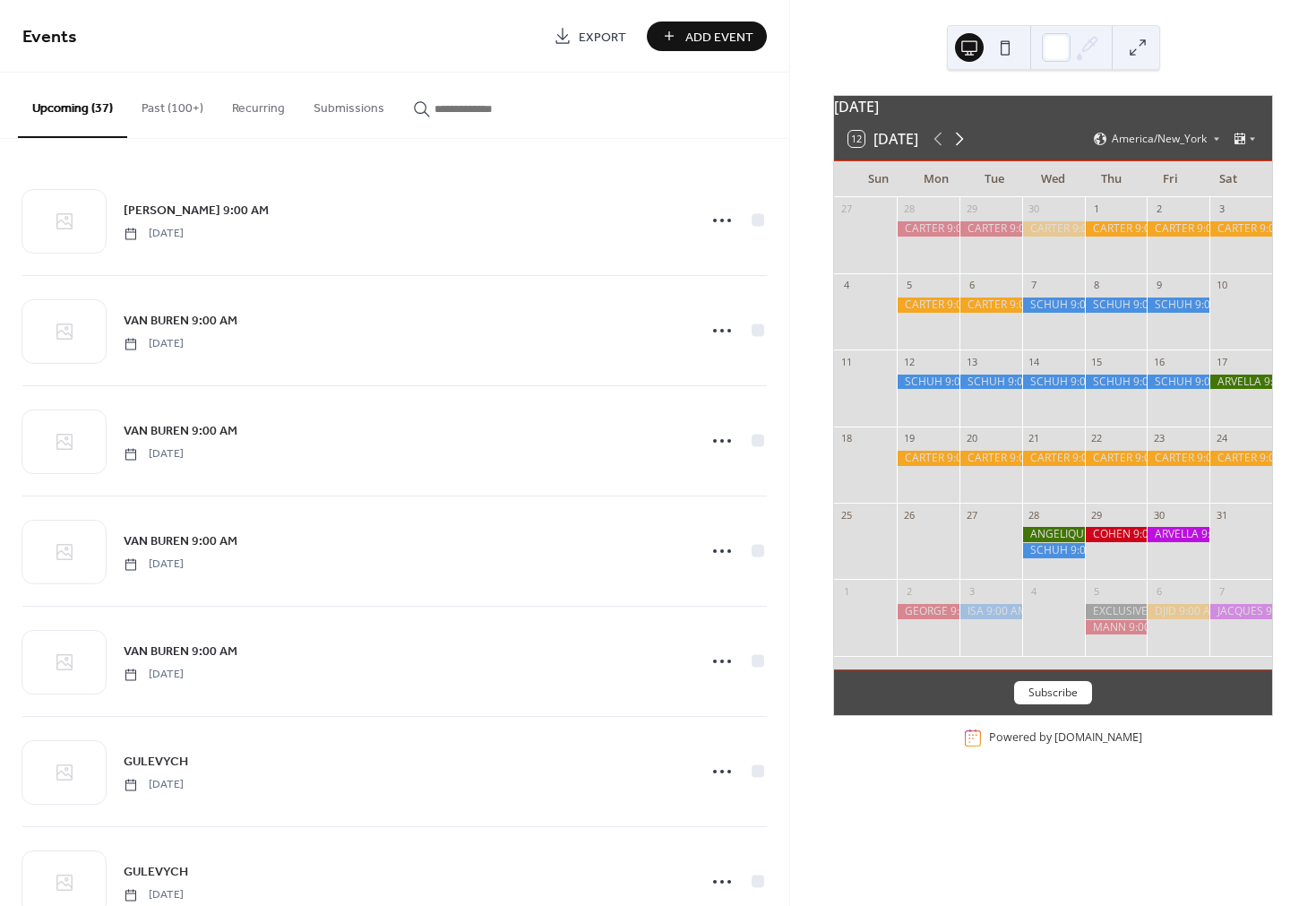
click at [964, 146] on icon at bounding box center [960, 139] width 8 height 14
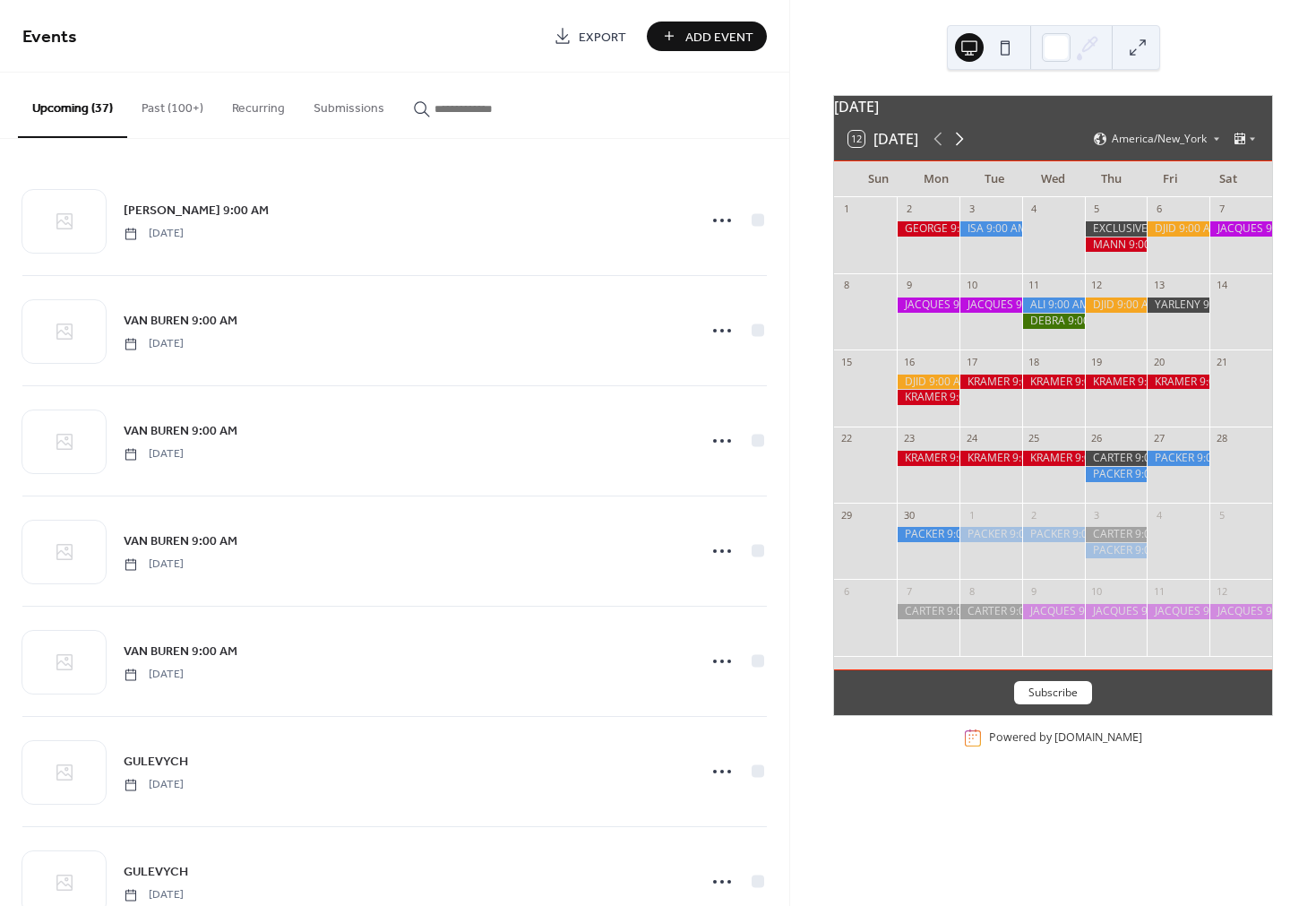
click at [964, 146] on icon at bounding box center [960, 139] width 8 height 14
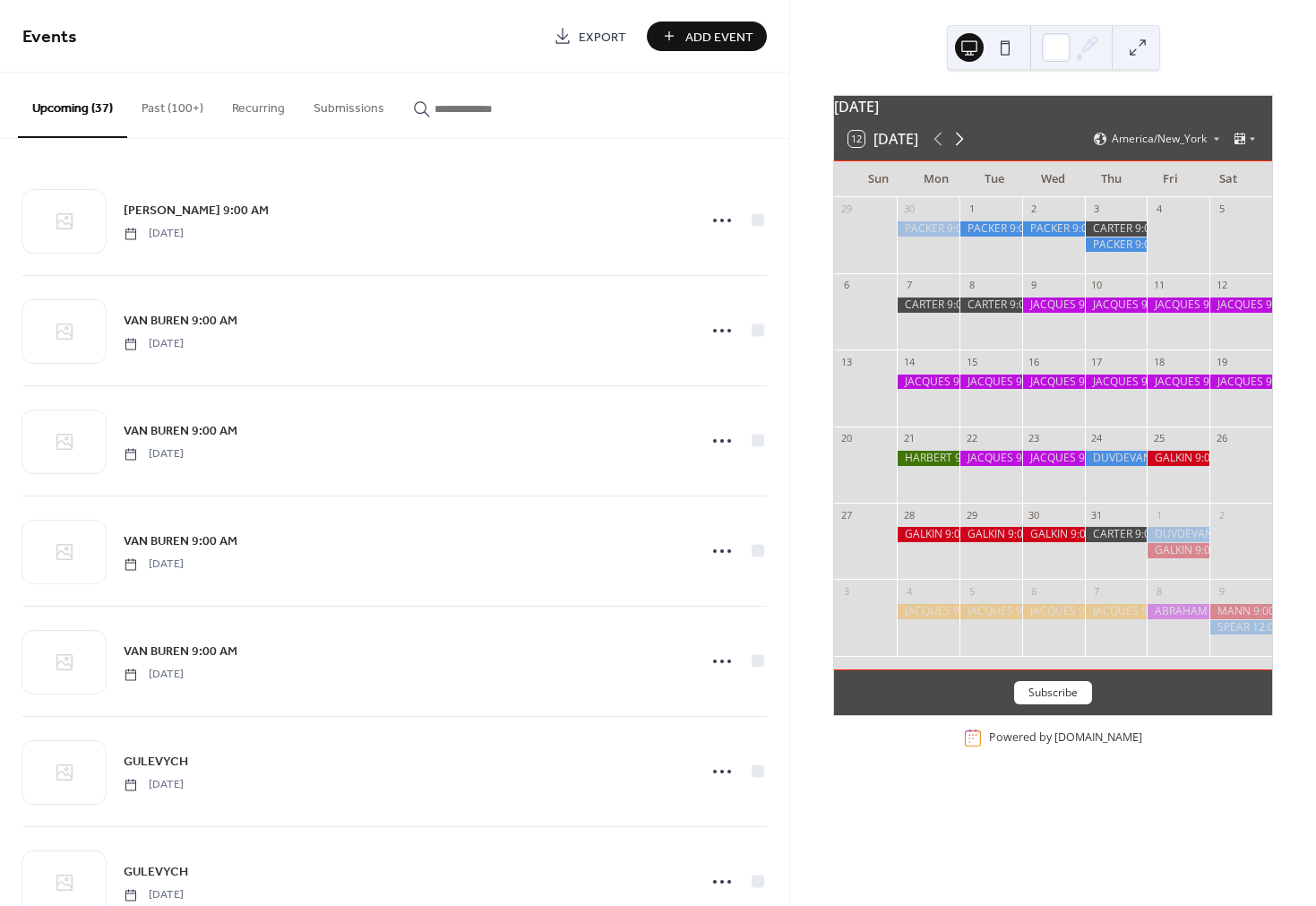
click at [964, 146] on icon at bounding box center [960, 139] width 8 height 14
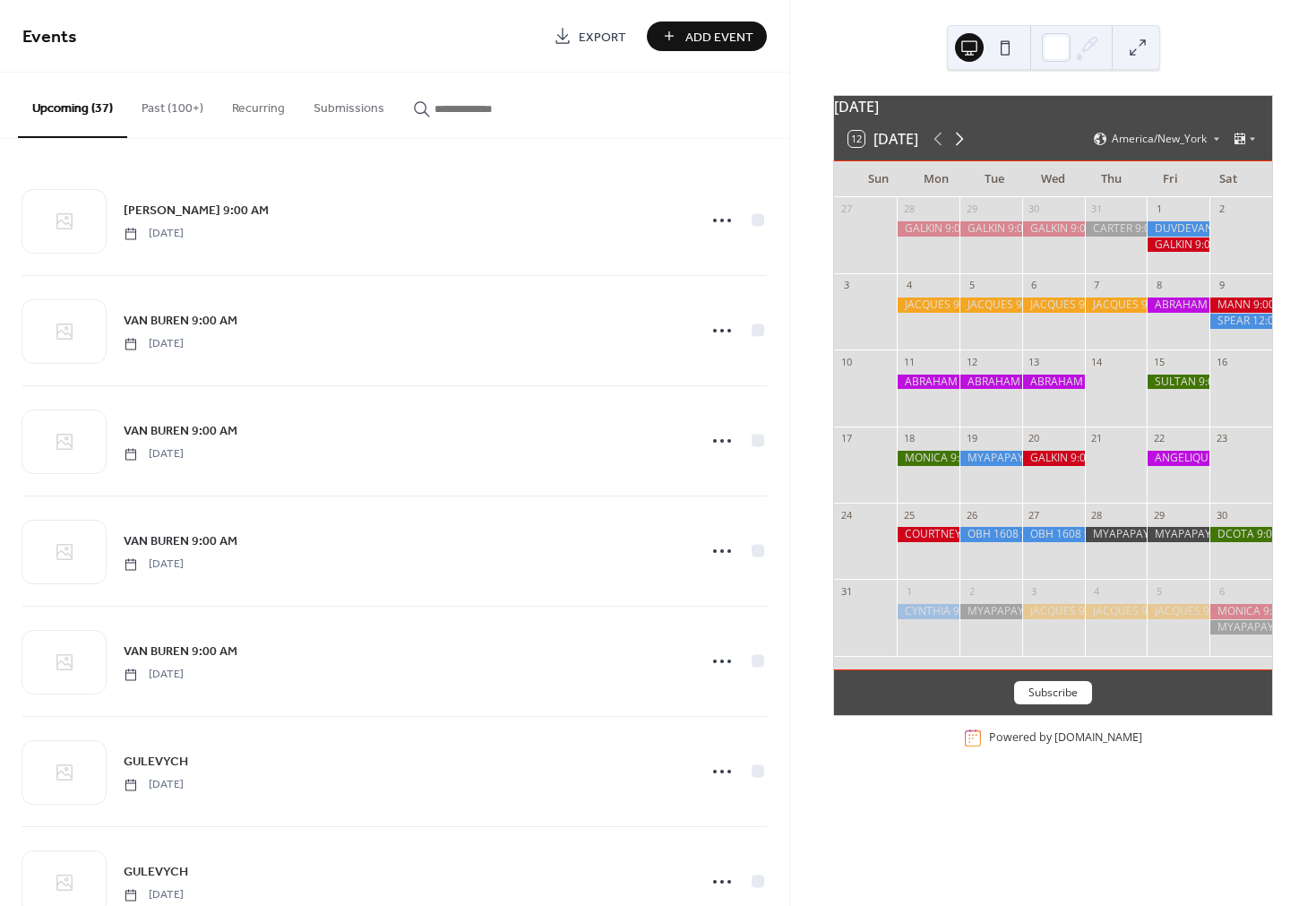
click at [964, 146] on icon at bounding box center [960, 139] width 8 height 14
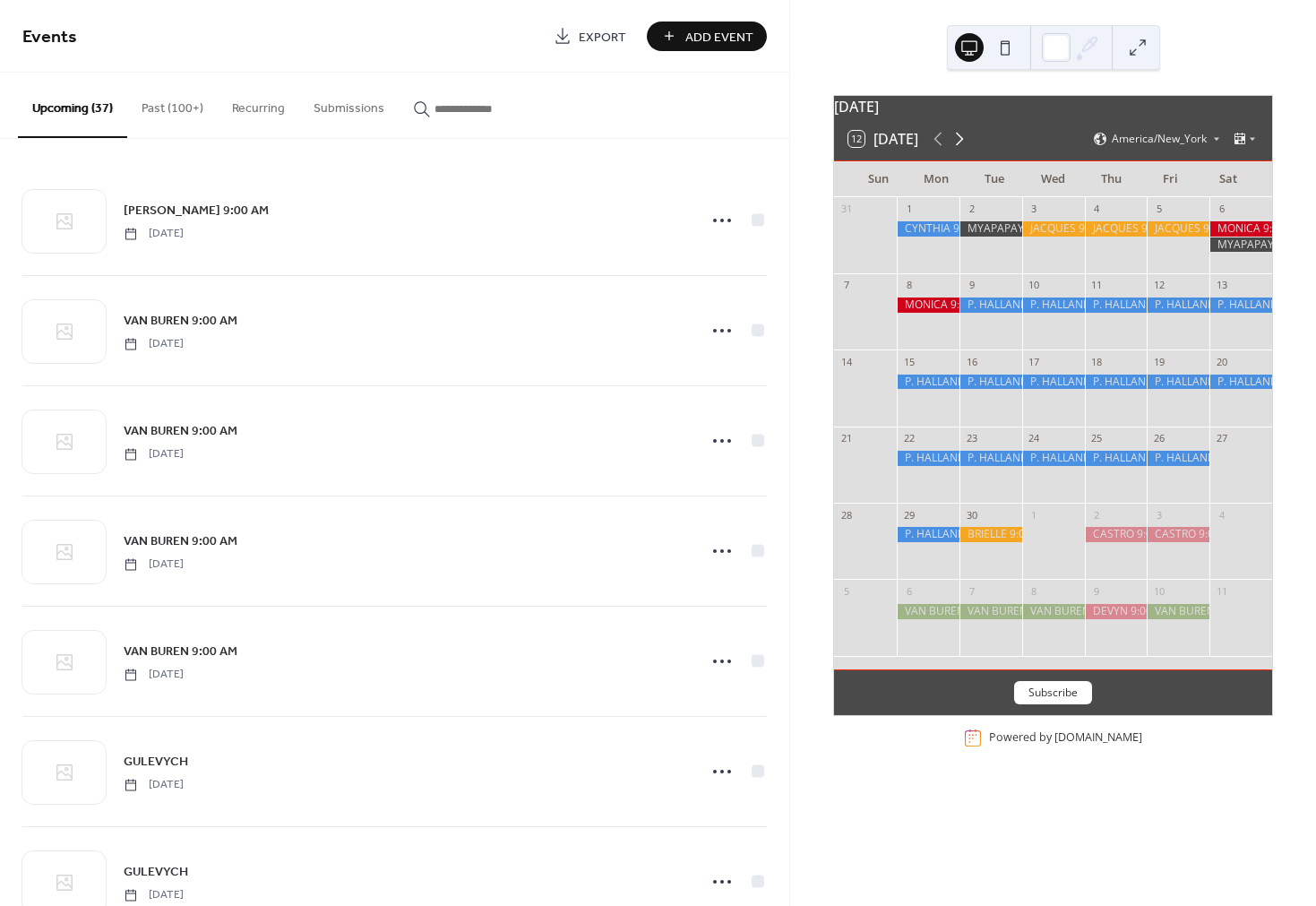
click at [964, 146] on icon at bounding box center [960, 139] width 8 height 14
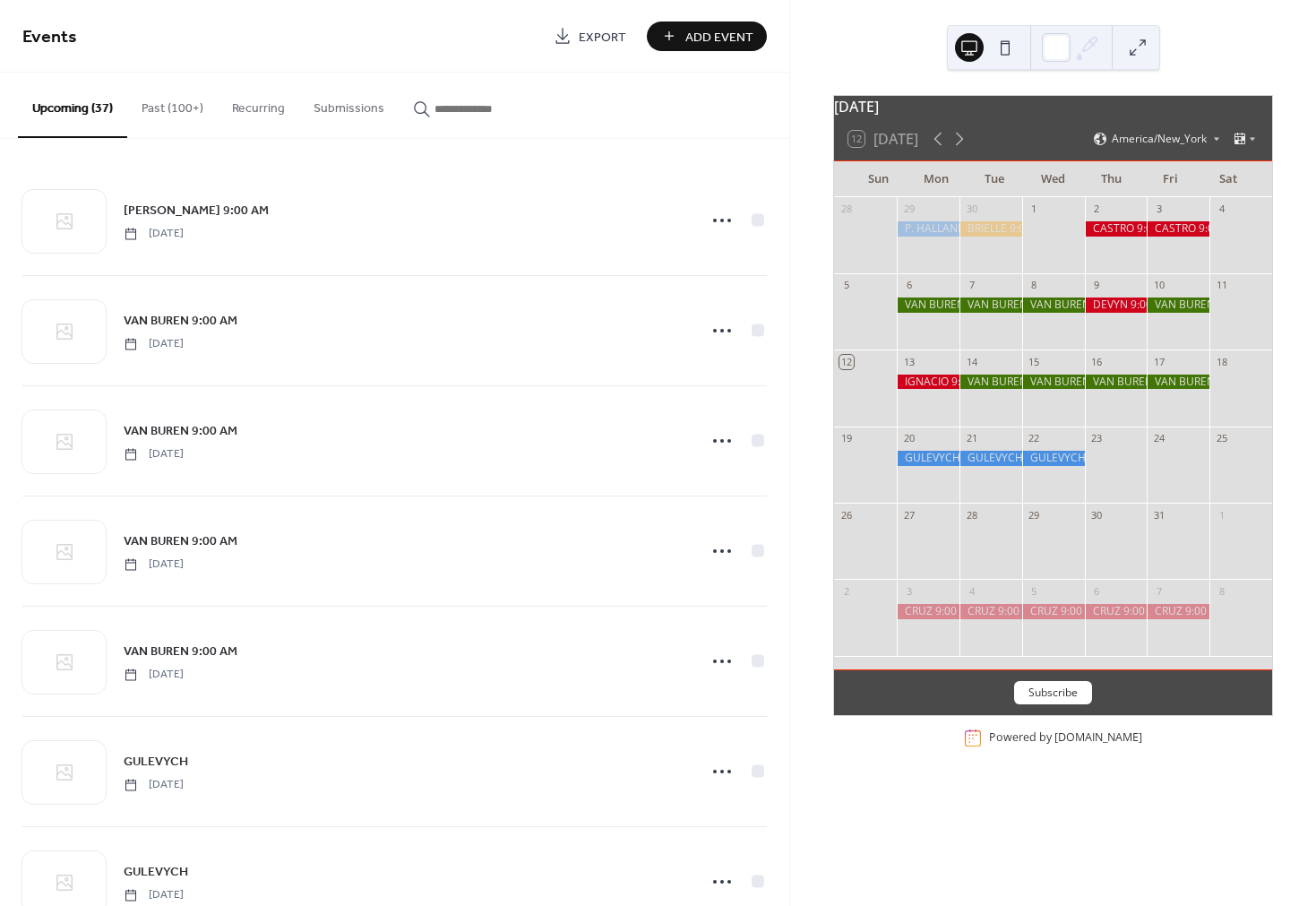
click at [936, 390] on div at bounding box center [928, 383] width 62 height 16
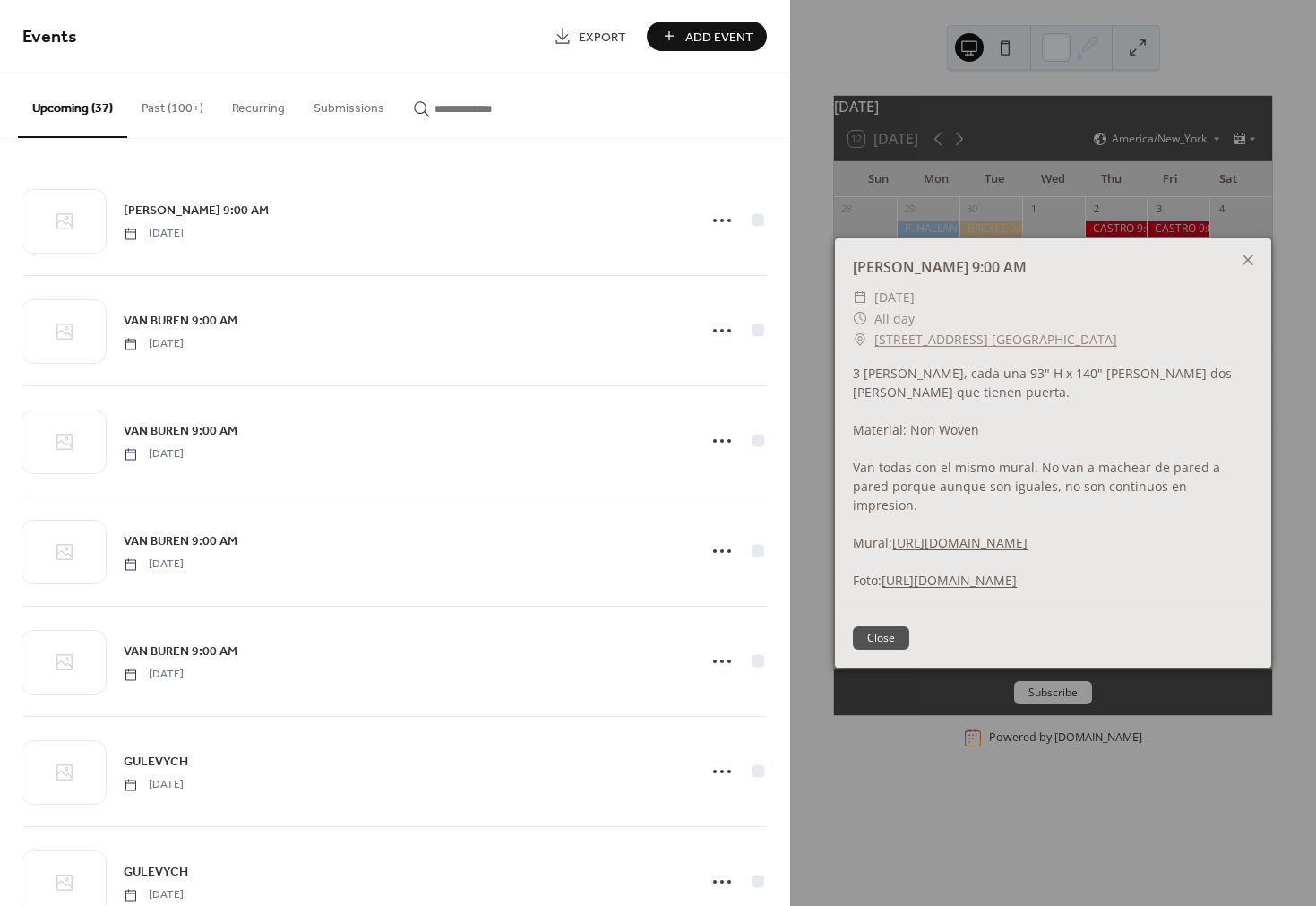
click at [1001, 329] on link "[STREET_ADDRESS] [GEOGRAPHIC_DATA]" at bounding box center [996, 340] width 243 height 21
click at [1241, 249] on icon at bounding box center [1248, 260] width 21 height 21
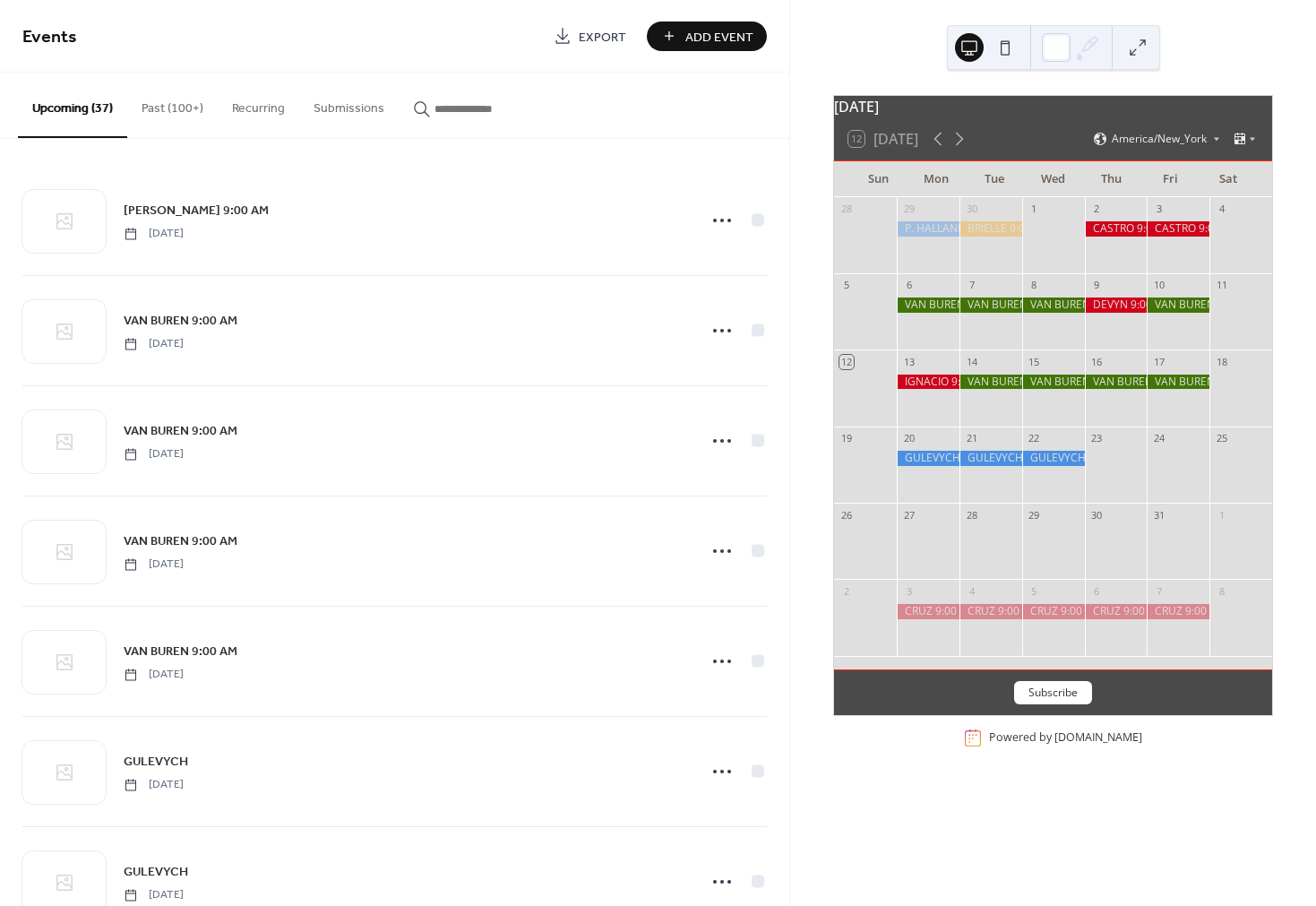
click at [928, 388] on div at bounding box center [928, 383] width 62 height 16
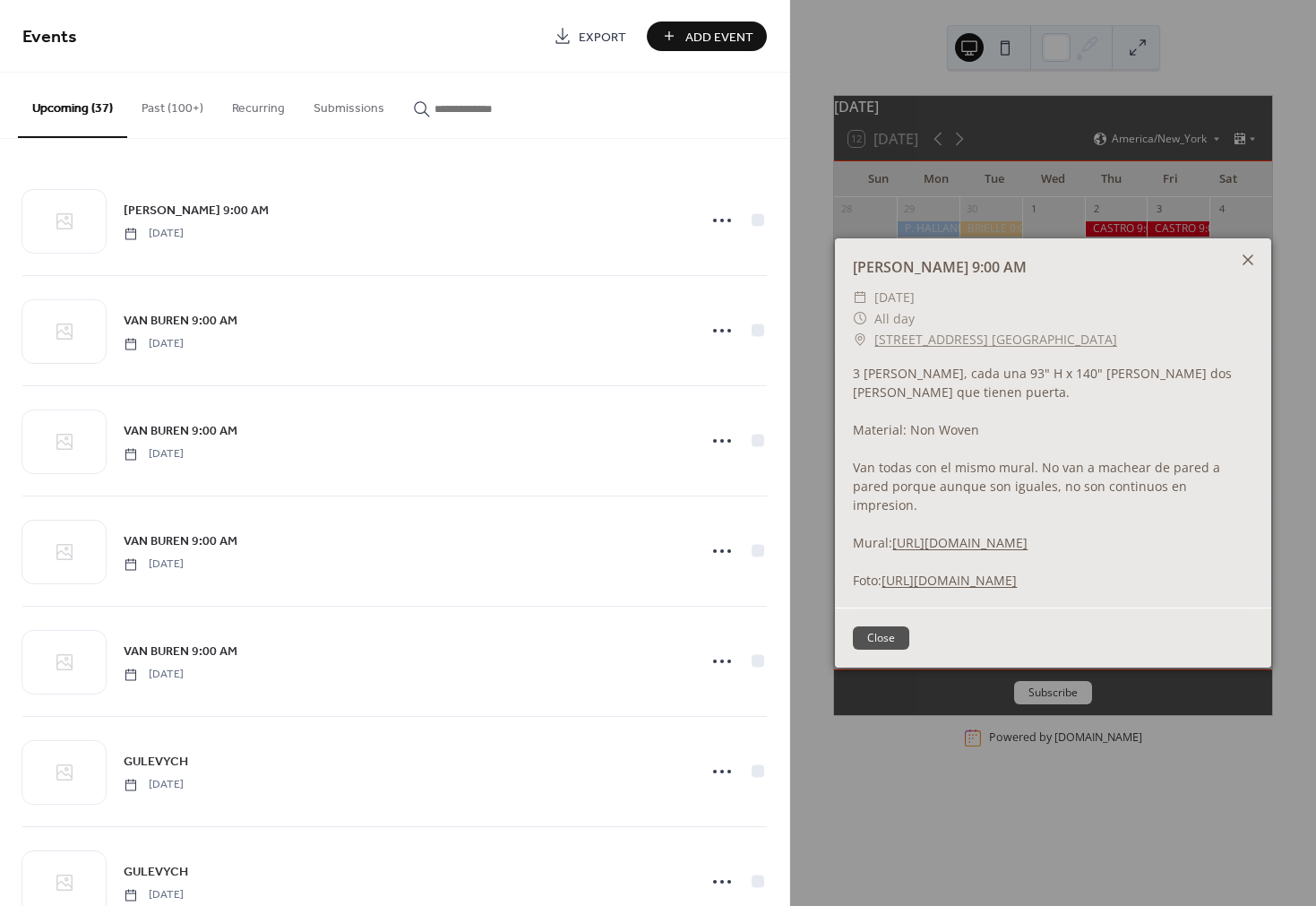
click at [1246, 254] on icon at bounding box center [1248, 259] width 11 height 11
